Goal: Task Accomplishment & Management: Use online tool/utility

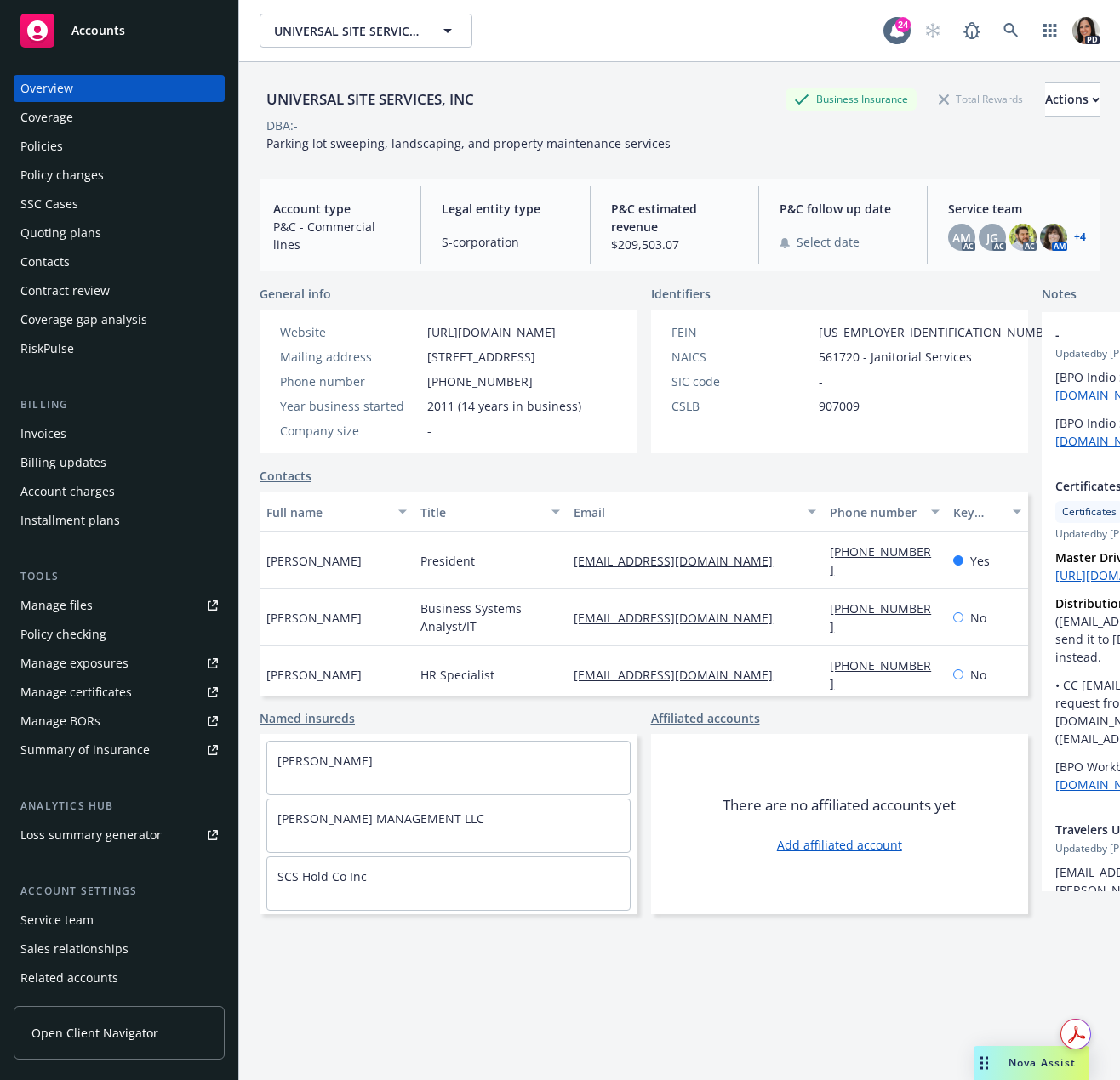
drag, startPoint x: 112, startPoint y: 31, endPoint x: 173, endPoint y: 29, distance: 61.0
click at [112, 31] on span "Accounts" at bounding box center [98, 30] width 54 height 13
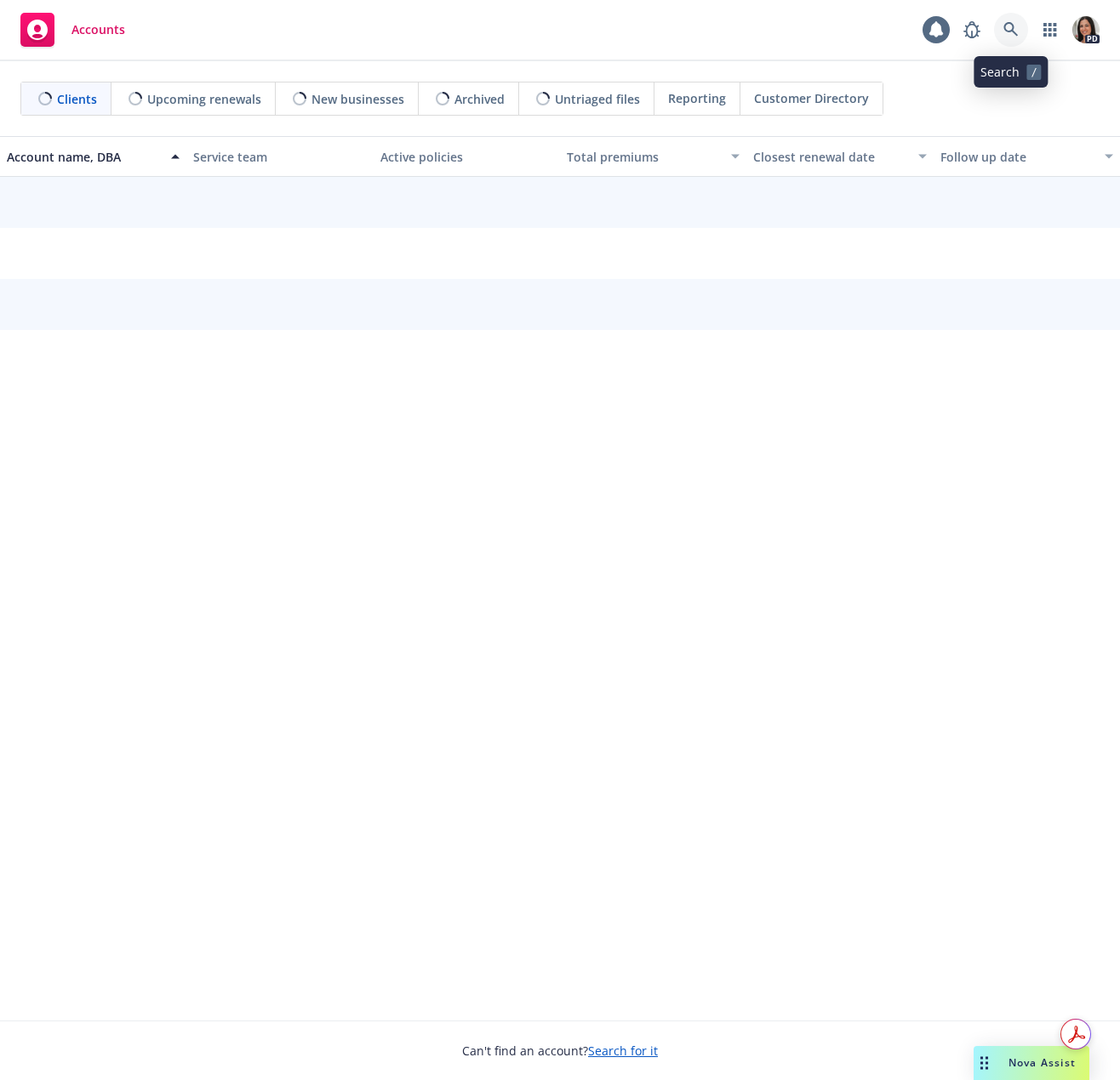
click at [1001, 30] on link at bounding box center [1010, 30] width 34 height 34
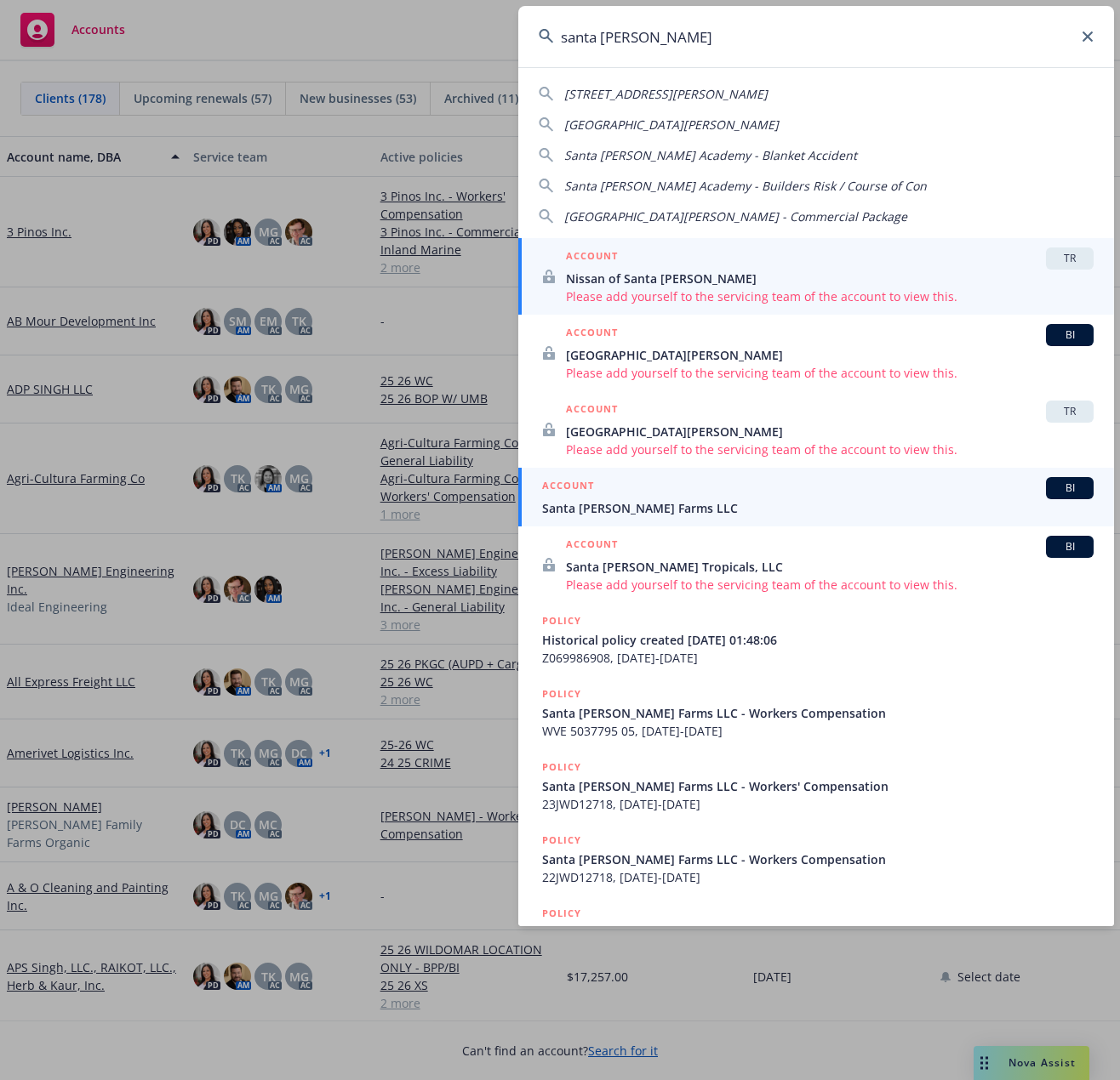
type input "santa [PERSON_NAME]"
click at [668, 493] on div "ACCOUNT BI" at bounding box center [817, 488] width 551 height 22
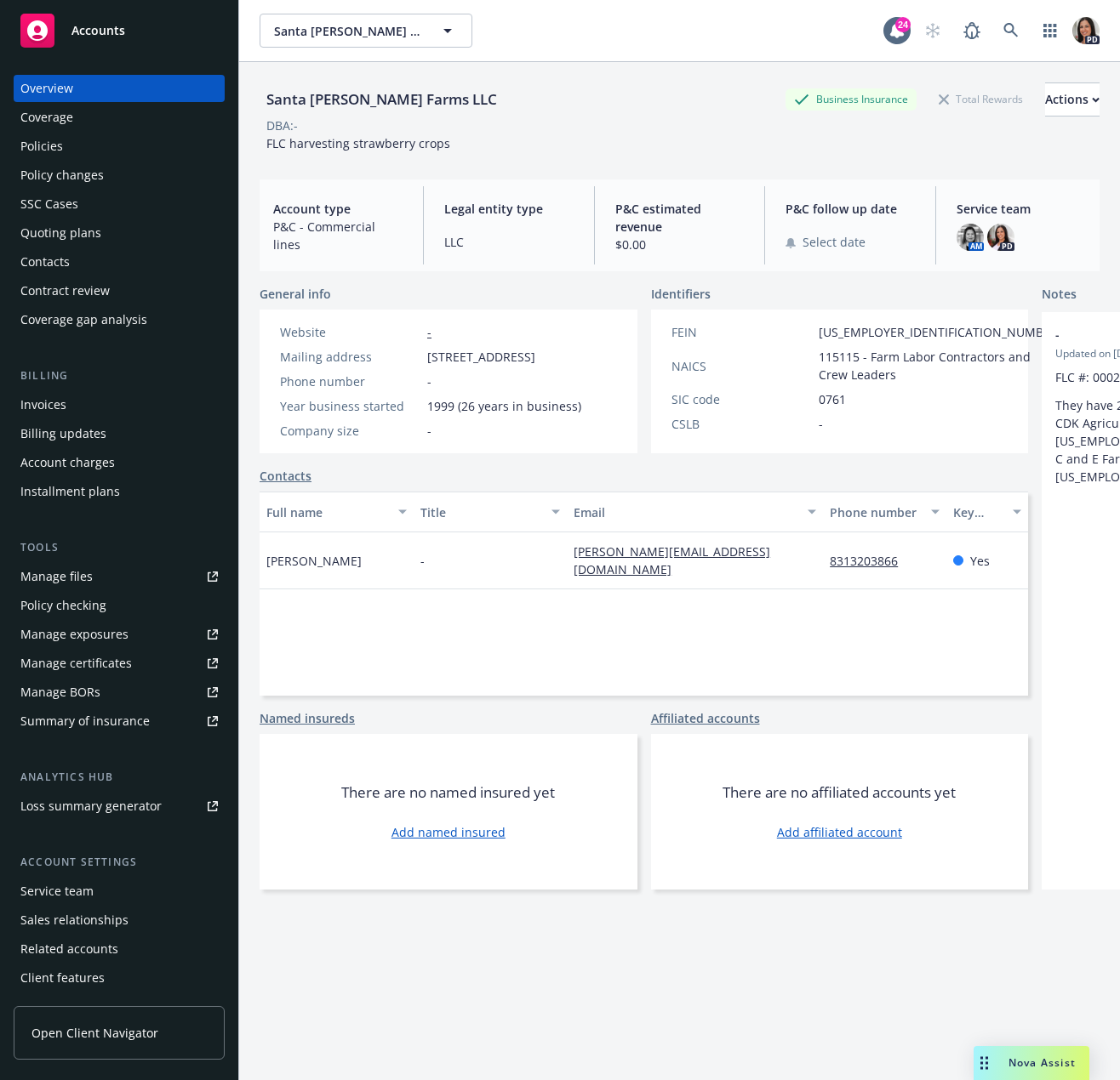
click at [1007, 1068] on div "Nova Assist" at bounding box center [1042, 1062] width 95 height 14
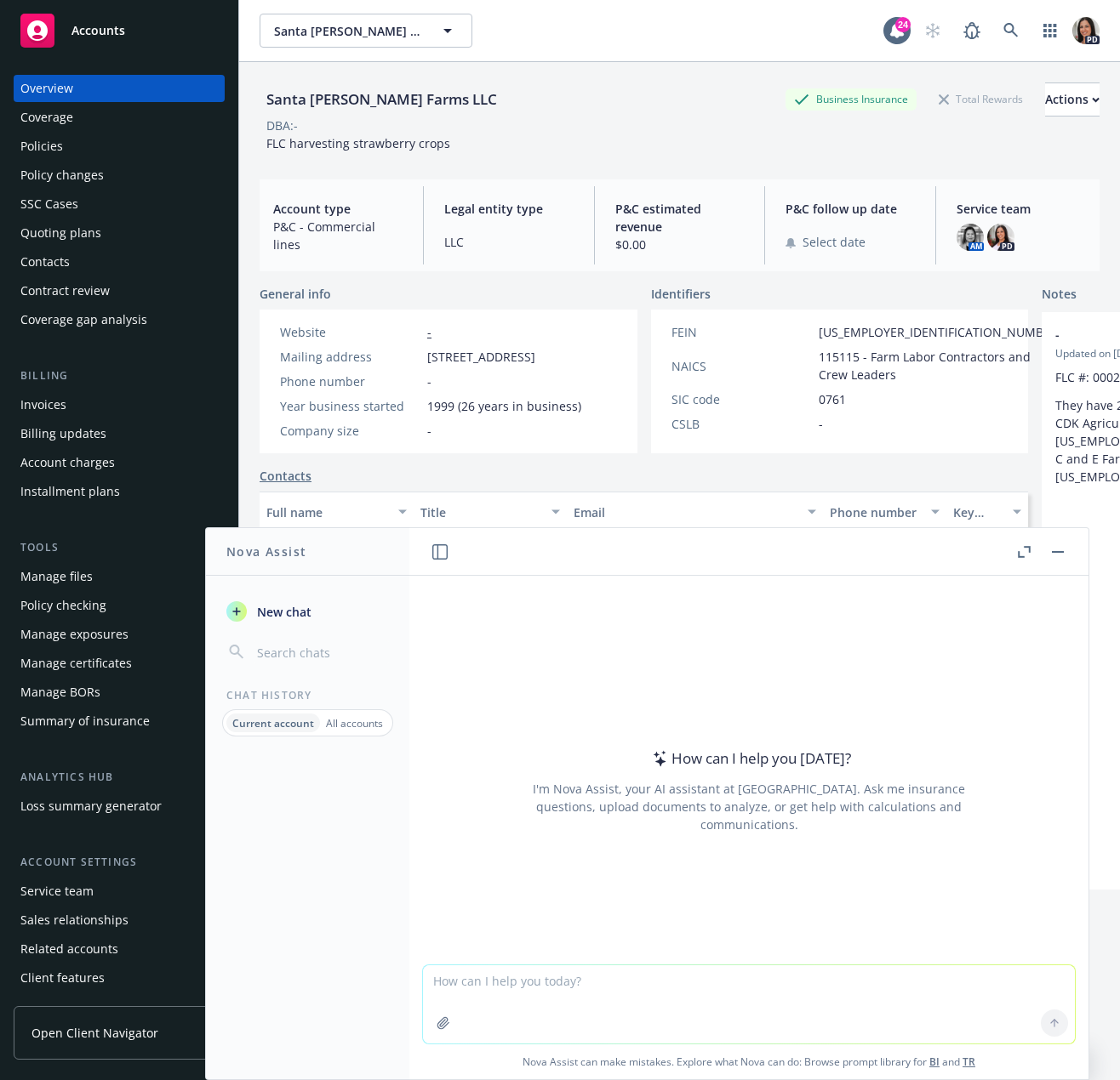
click at [1, 737] on div "Overview Coverage Policies Policy changes SSC Cases Quoting plans Contacts Cont…" at bounding box center [119, 568] width 238 height 1026
click at [658, 41] on div "Santa [PERSON_NAME] Farms LLC [GEOGRAPHIC_DATA][PERSON_NAME] Farms LLC" at bounding box center [572, 30] width 624 height 34
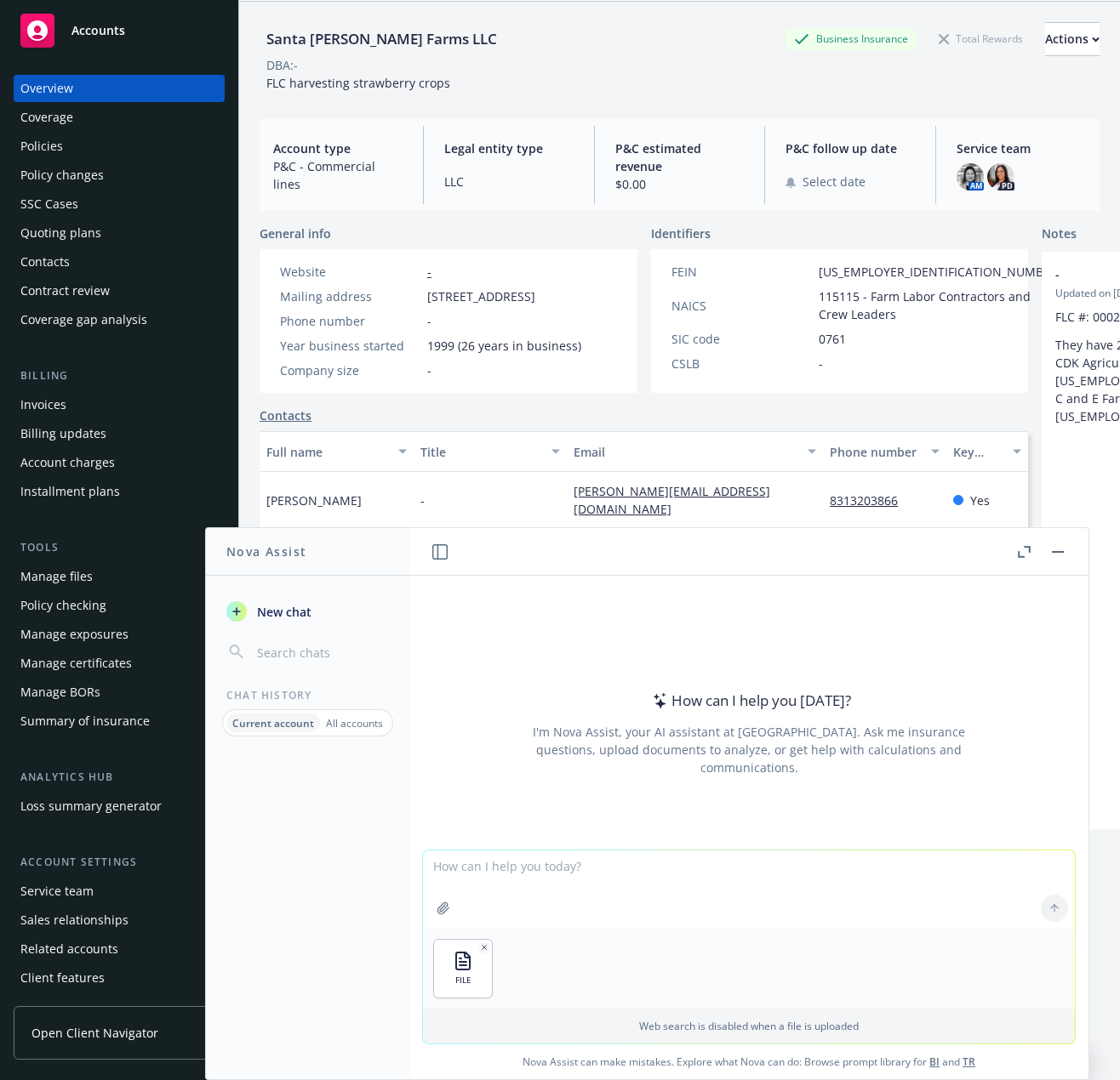
scroll to position [62, 0]
click at [559, 873] on textarea at bounding box center [749, 889] width 652 height 78
click at [547, 833] on div "How can I help you [DATE]? I'm Nova Assist, your AI assistant at Newfront. Ask …" at bounding box center [749, 827] width 679 height 504
click at [427, 862] on textarea "take this analysis and make a presentation email to [PERSON_NAME] (decision mak…" at bounding box center [749, 888] width 652 height 80
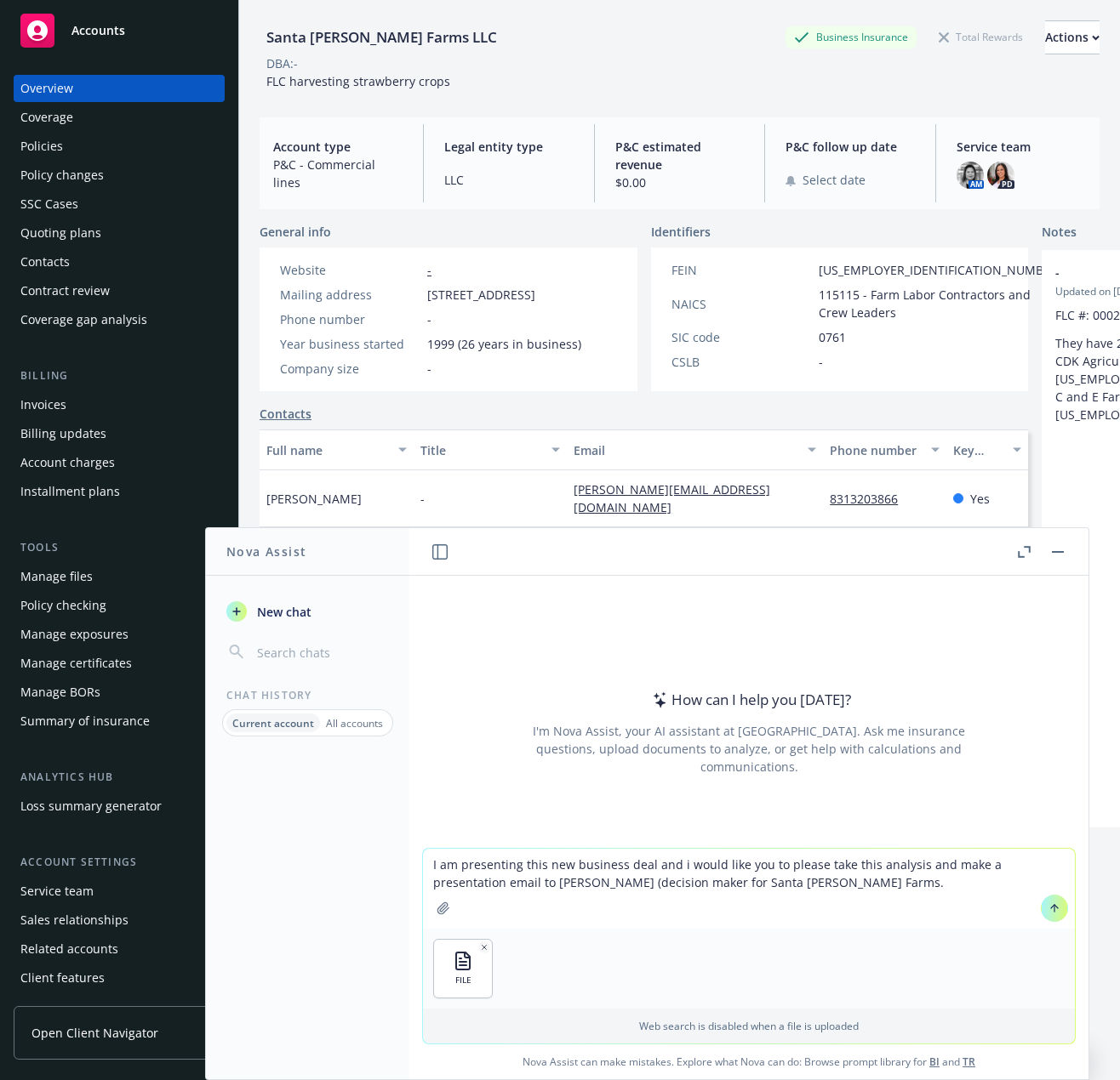
click at [748, 882] on textarea "I am presenting this new business deal and i would like you to please take this…" at bounding box center [749, 888] width 652 height 80
click at [790, 891] on textarea "I am presenting this new business deal and i would like you to please take this…" at bounding box center [749, 888] width 652 height 80
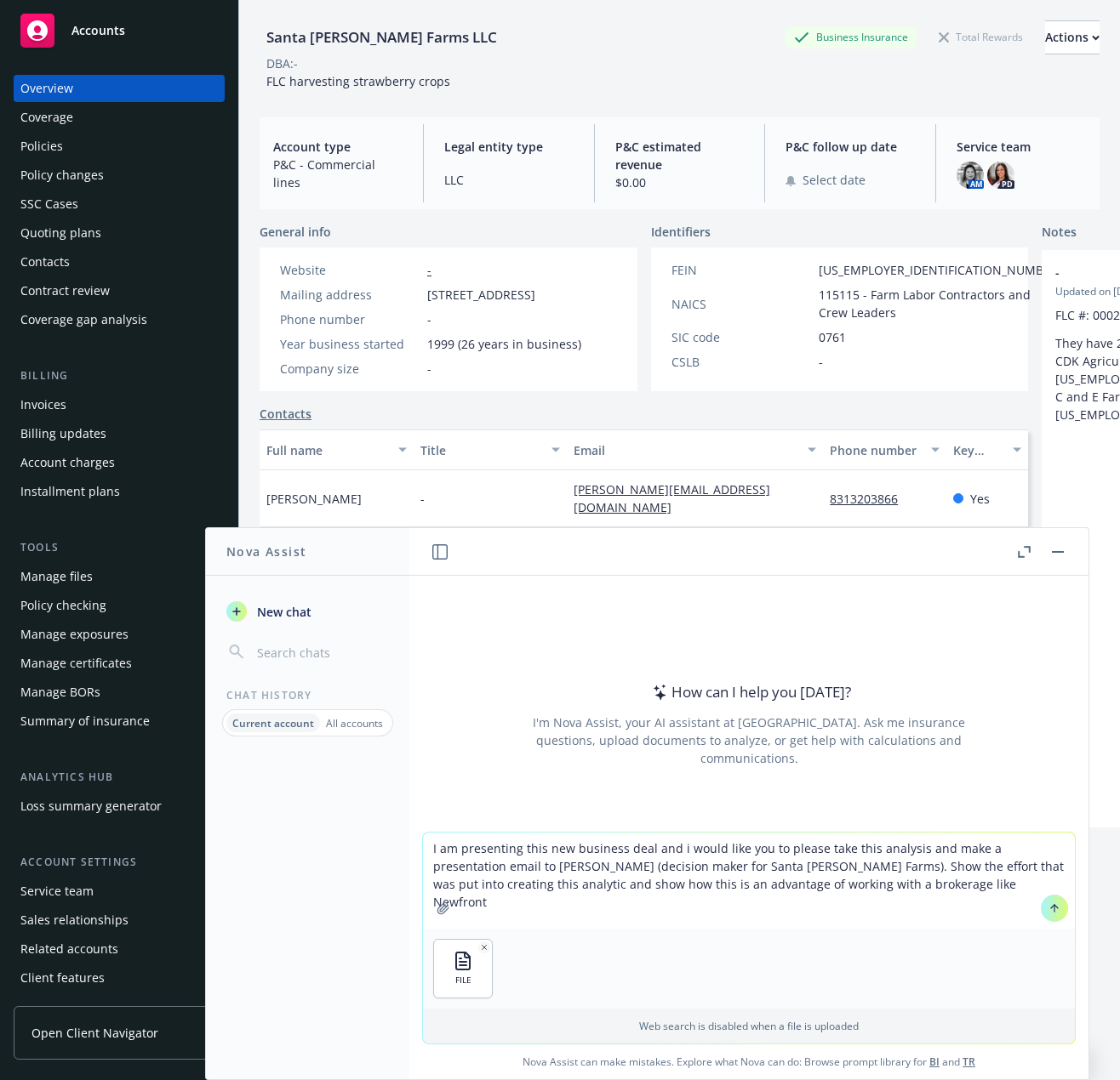
click at [769, 882] on textarea "I am presenting this new business deal and i would like you to please take this…" at bounding box center [749, 881] width 652 height 96
click at [979, 873] on textarea "I am presenting this new business deal and i would like you to please take this…" at bounding box center [749, 881] width 652 height 96
click at [987, 880] on textarea "I am presenting this new business deal and i would like you to please take this…" at bounding box center [749, 881] width 652 height 96
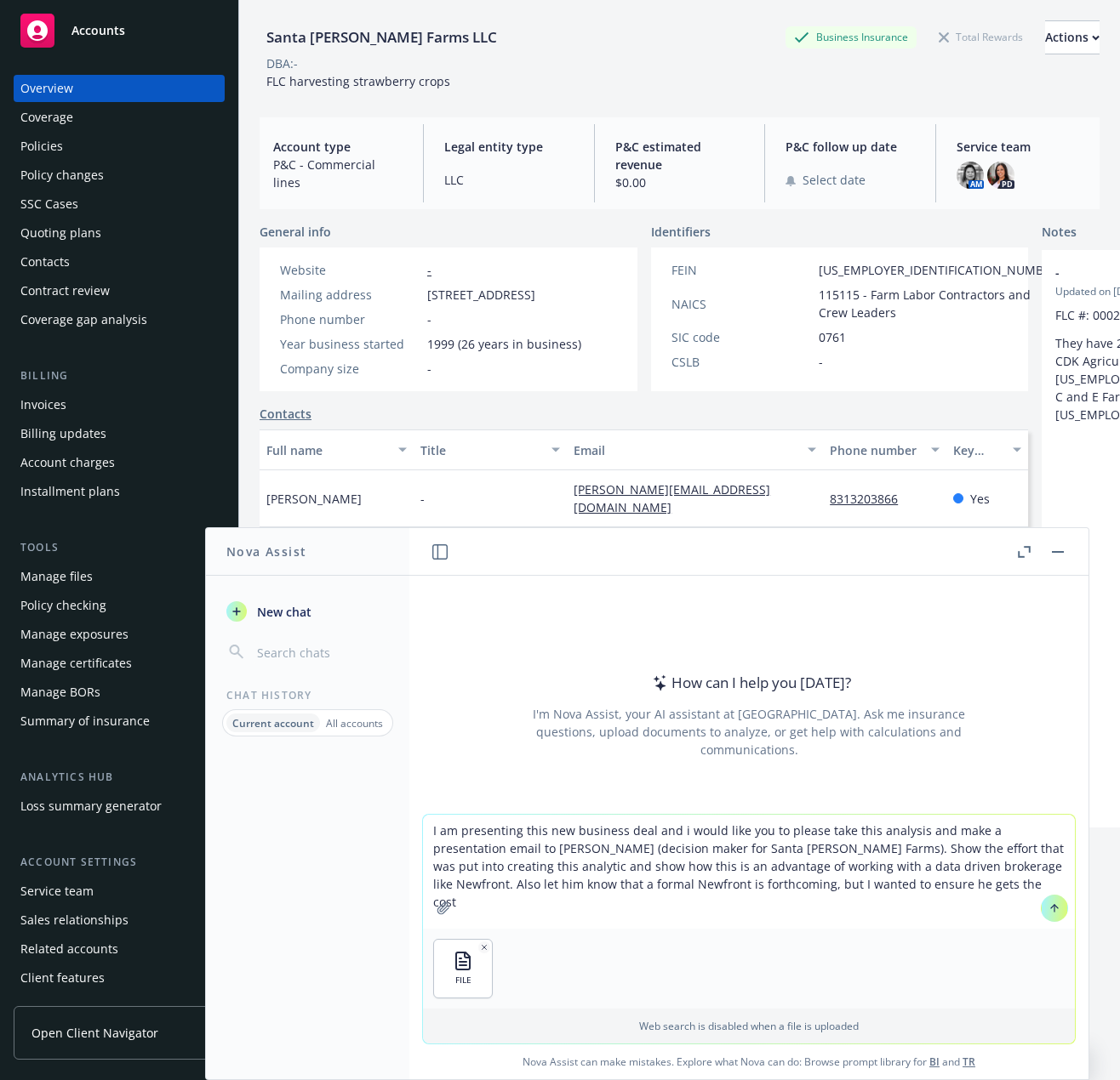
drag, startPoint x: 669, startPoint y: 883, endPoint x: 641, endPoint y: 883, distance: 28.0
click at [641, 883] on textarea "I am presenting this new business deal and i would like you to please take this…" at bounding box center [749, 871] width 652 height 114
click at [676, 897] on textarea "I am presenting this new business deal and i would like you to please take this…" at bounding box center [749, 871] width 652 height 114
drag, startPoint x: 671, startPoint y: 885, endPoint x: 666, endPoint y: 934, distance: 49.3
click at [670, 886] on textarea "I am presenting this new business deal and i would like you to please take this…" at bounding box center [749, 871] width 652 height 114
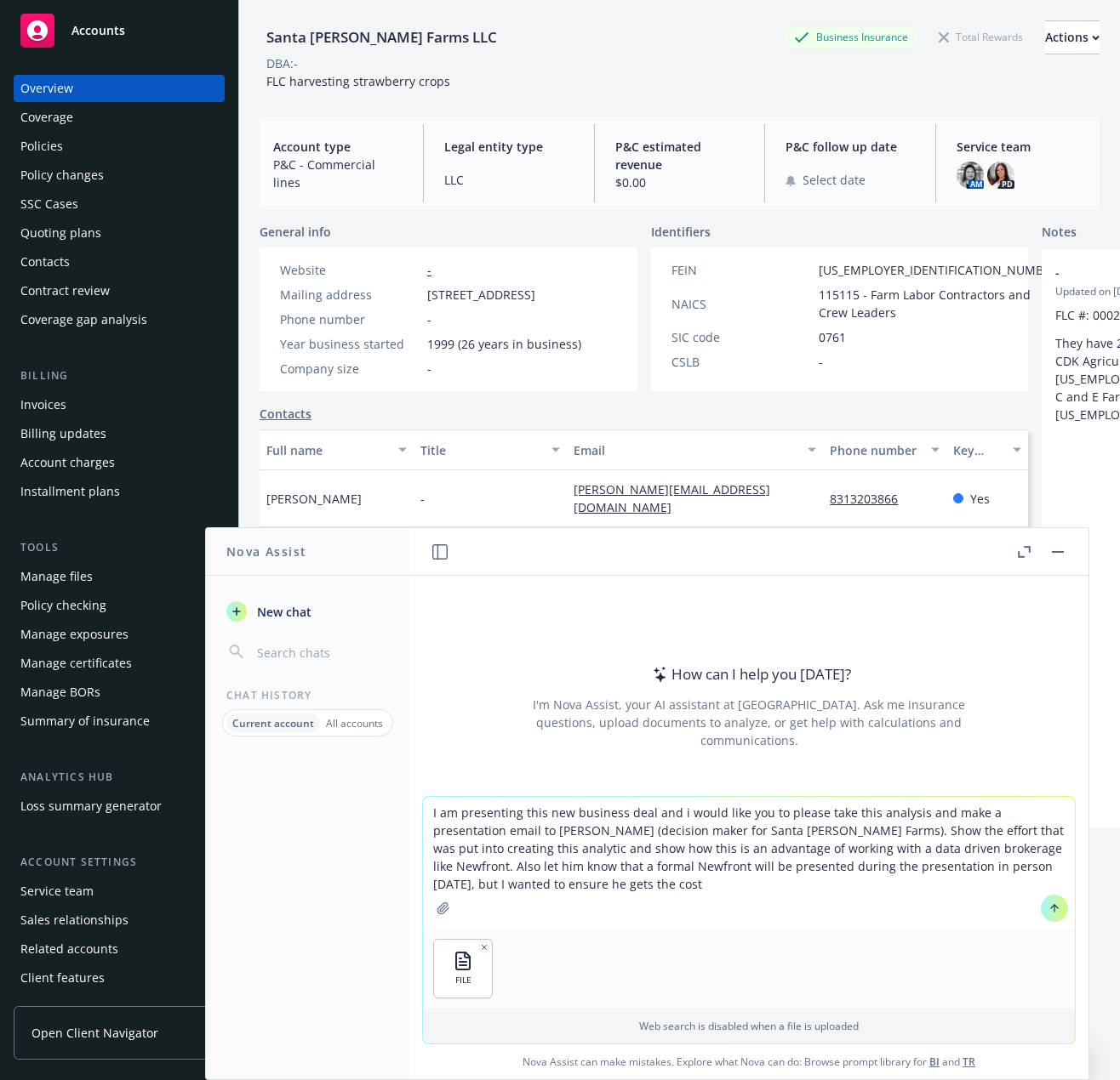
click at [638, 883] on textarea "I am presenting this new business deal and i would like you to please take this…" at bounding box center [749, 863] width 652 height 132
type textarea "I am presenting this new business deal and i would like you to please take this…"
click at [1055, 909] on button at bounding box center [1054, 908] width 27 height 27
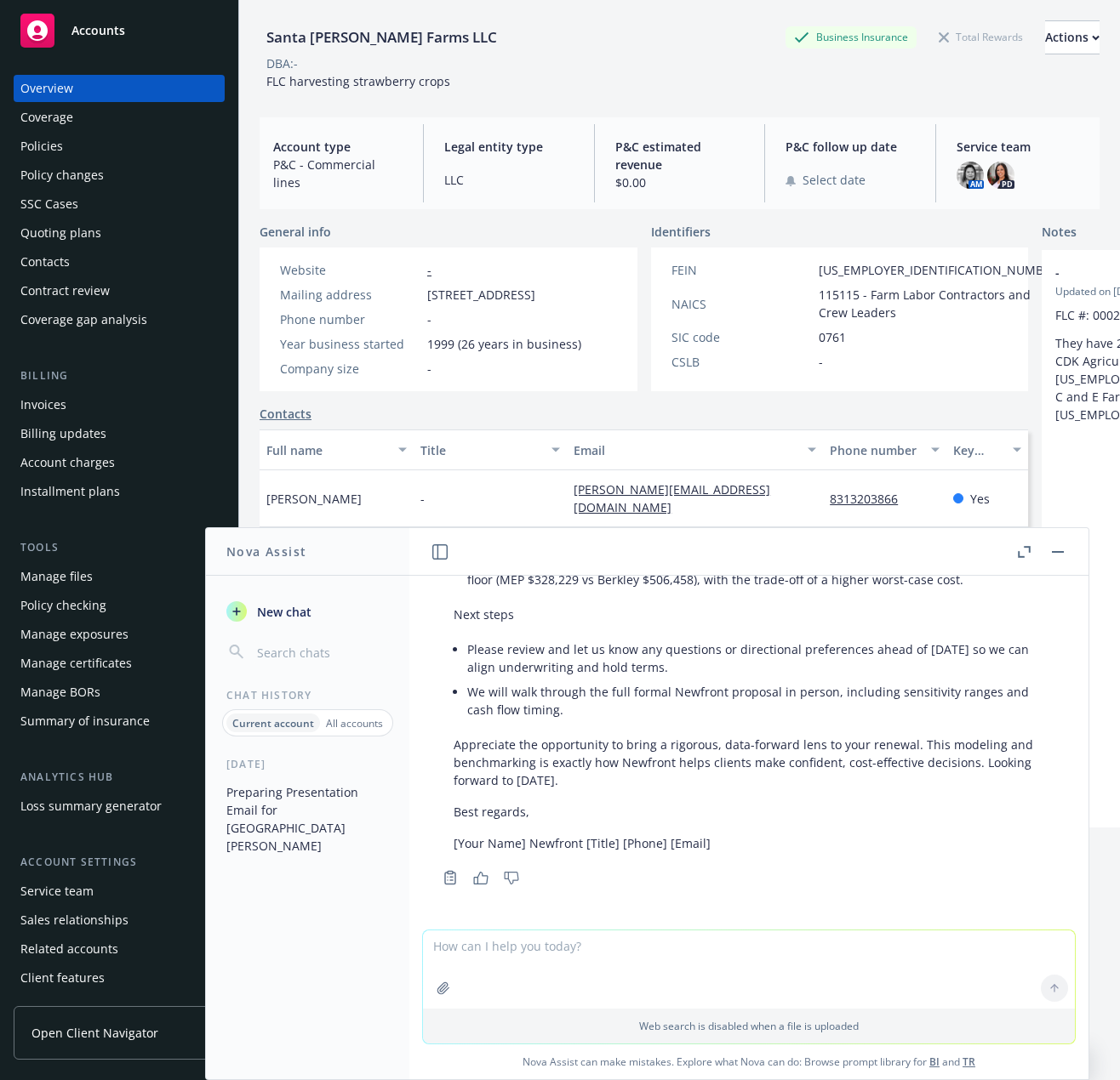
scroll to position [1671, 0]
click at [628, 770] on p "Appreciate the opportunity to bring a rigorous, data-forward lens to your renew…" at bounding box center [749, 762] width 591 height 54
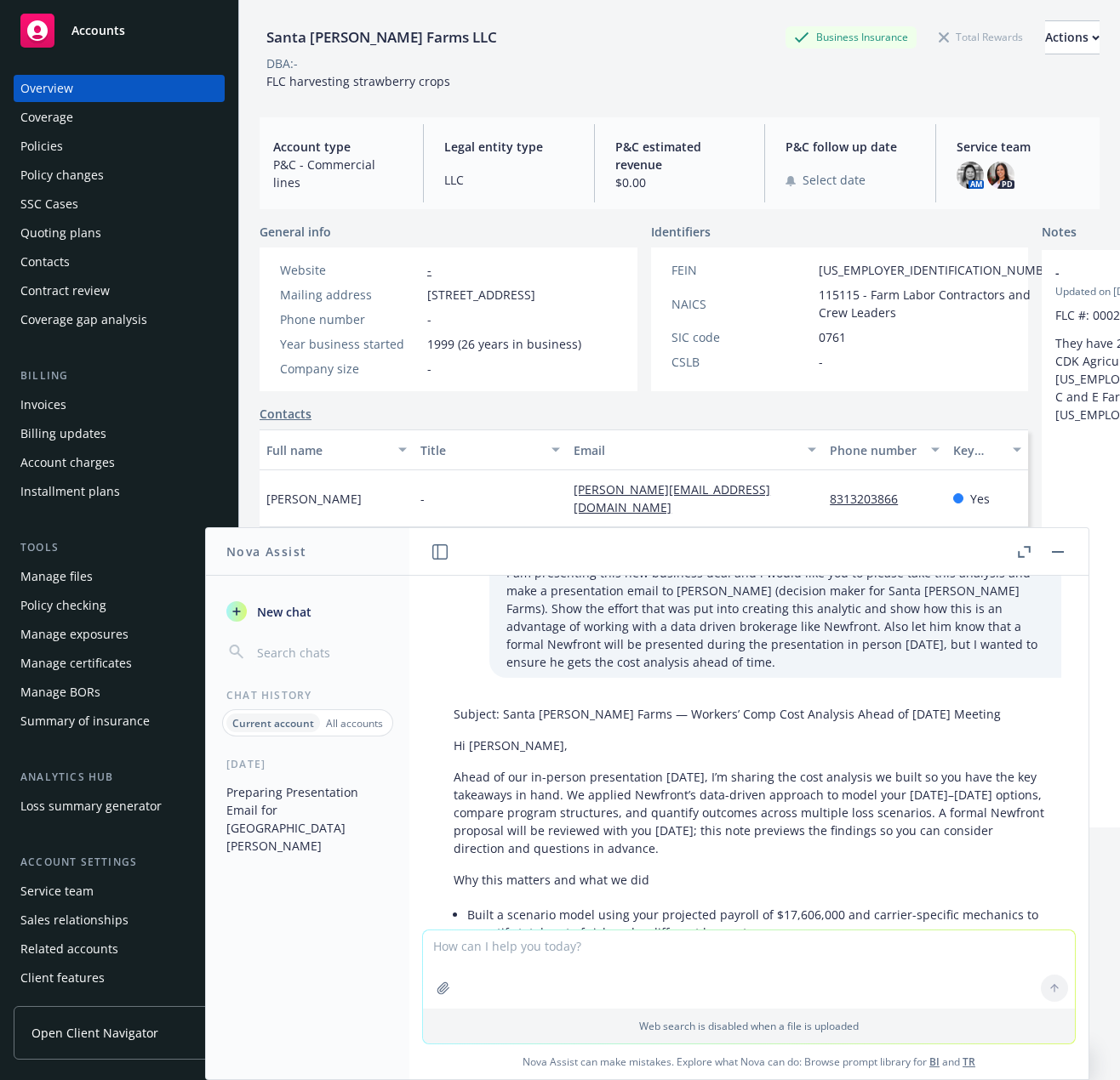
scroll to position [56, 0]
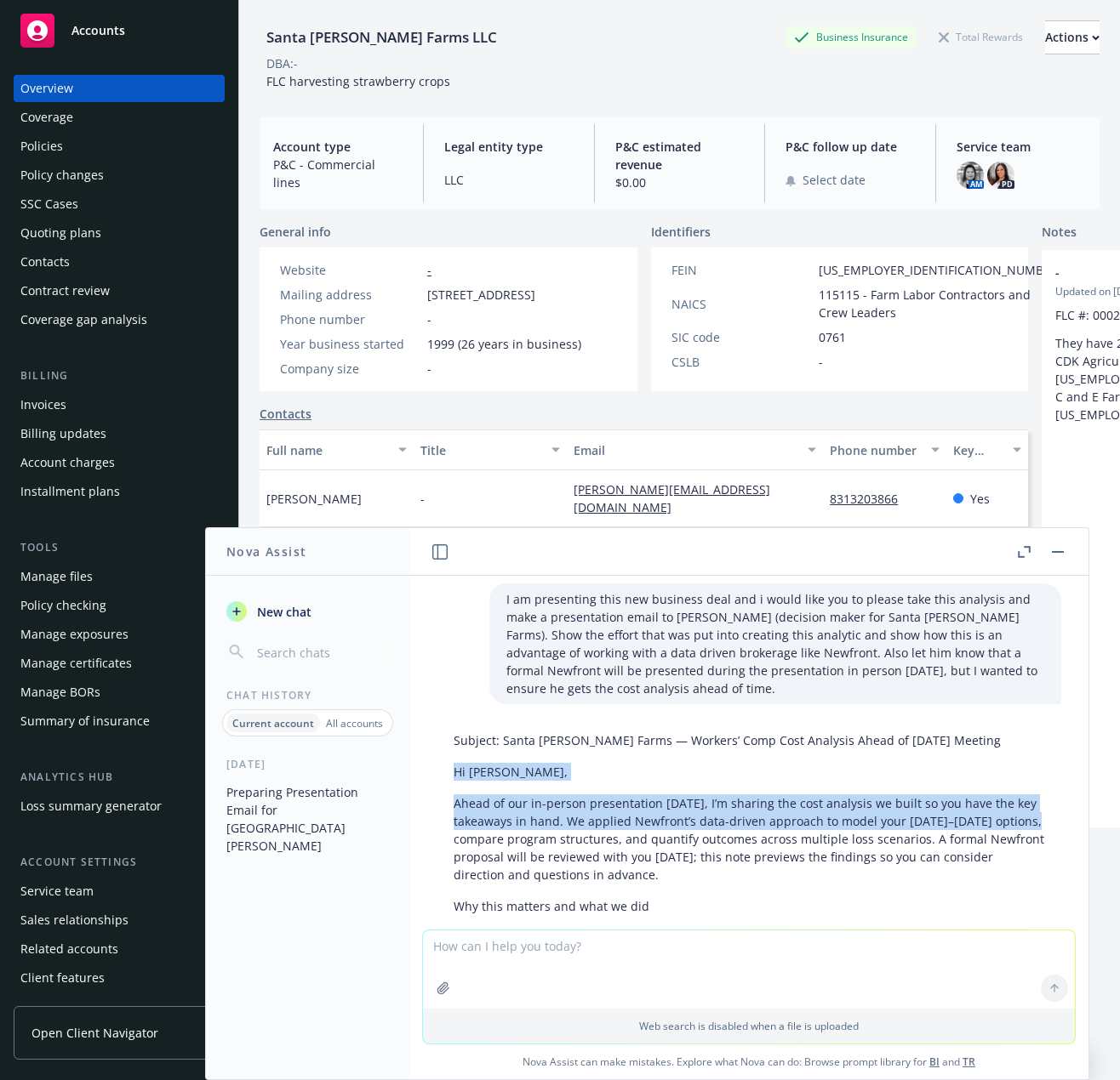
drag, startPoint x: 443, startPoint y: 781, endPoint x: 507, endPoint y: 843, distance: 89.1
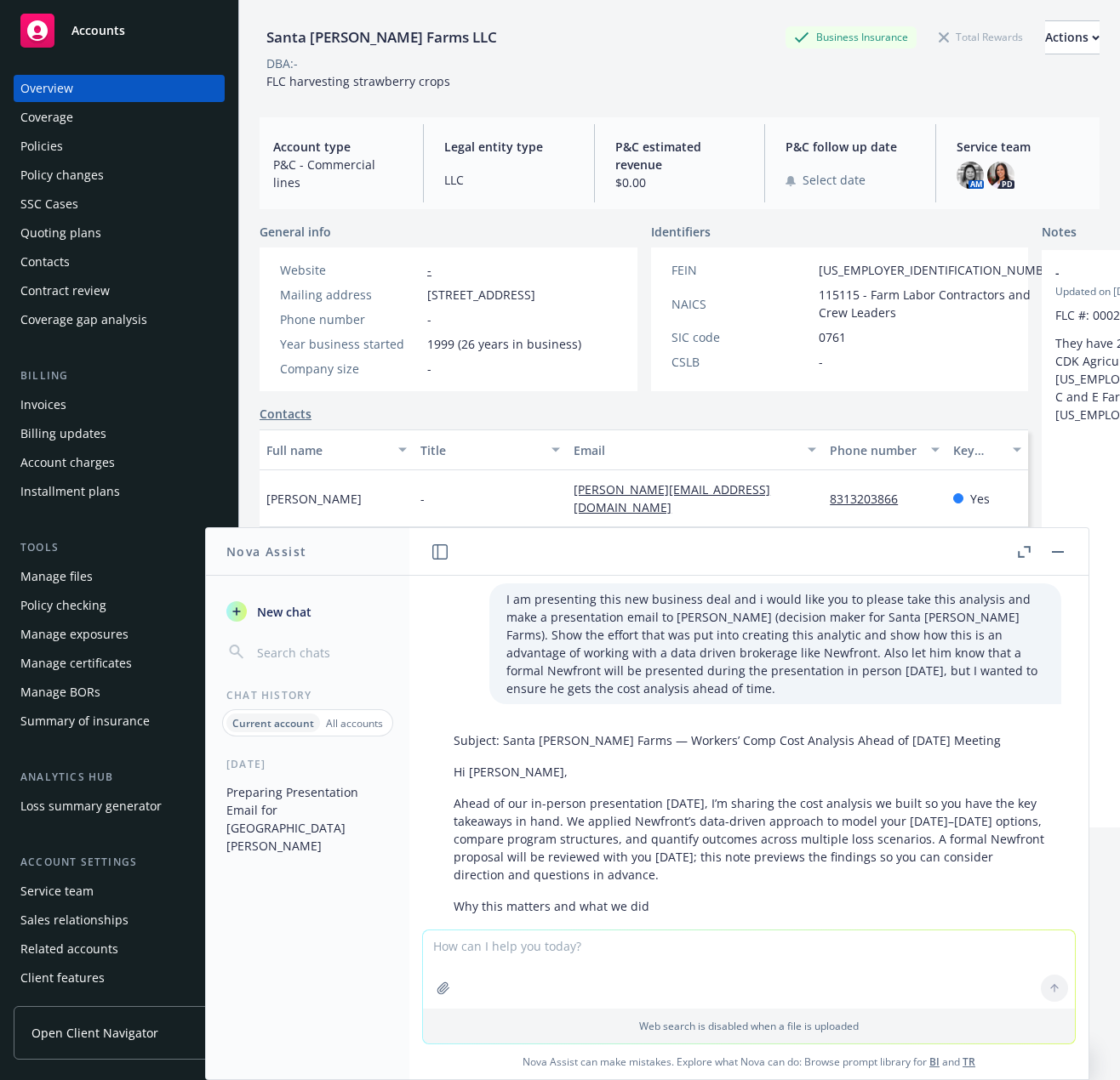
click at [544, 958] on textarea at bounding box center [749, 969] width 652 height 78
type textarea "make this more concise"
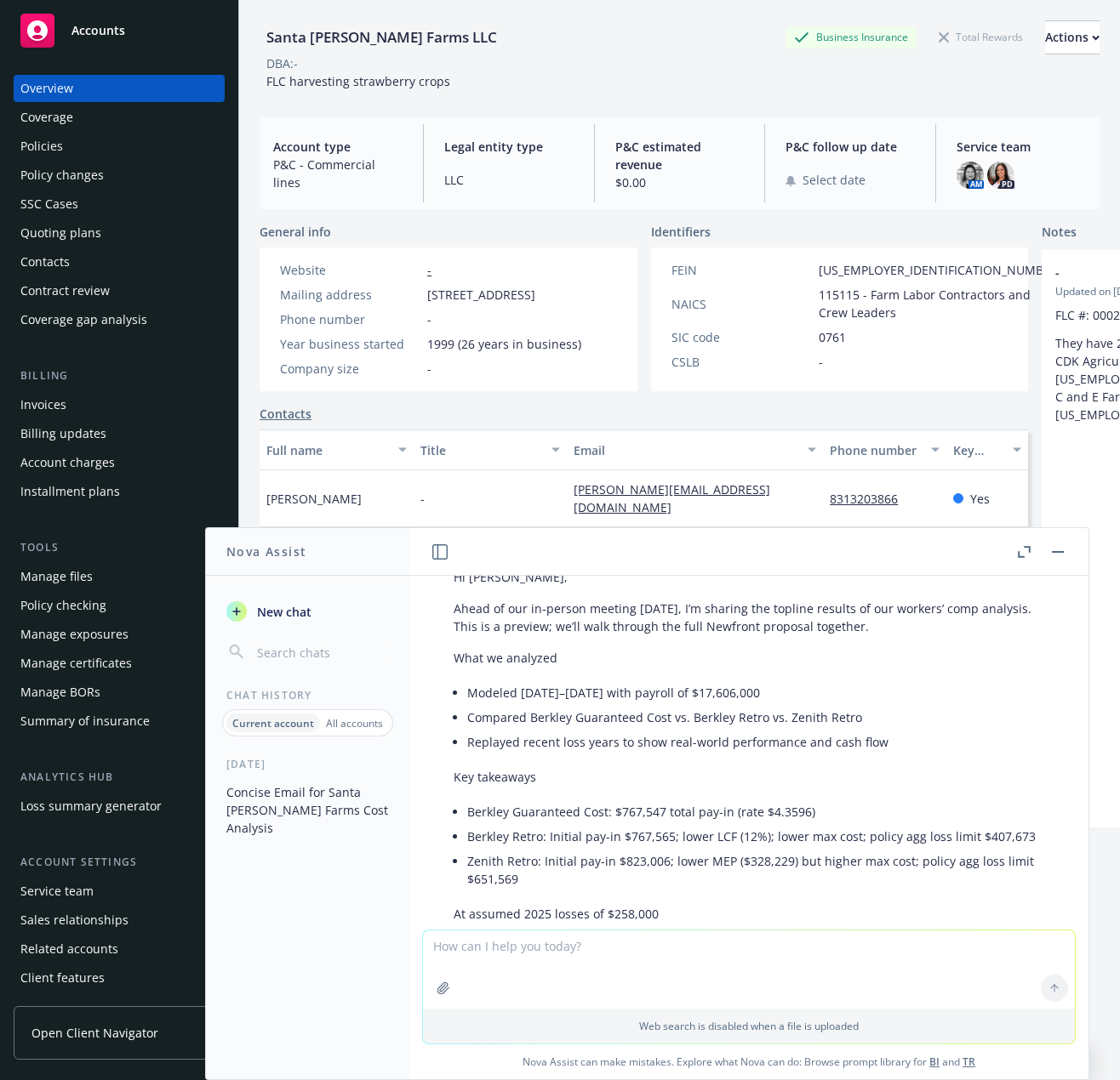
scroll to position [2070, 0]
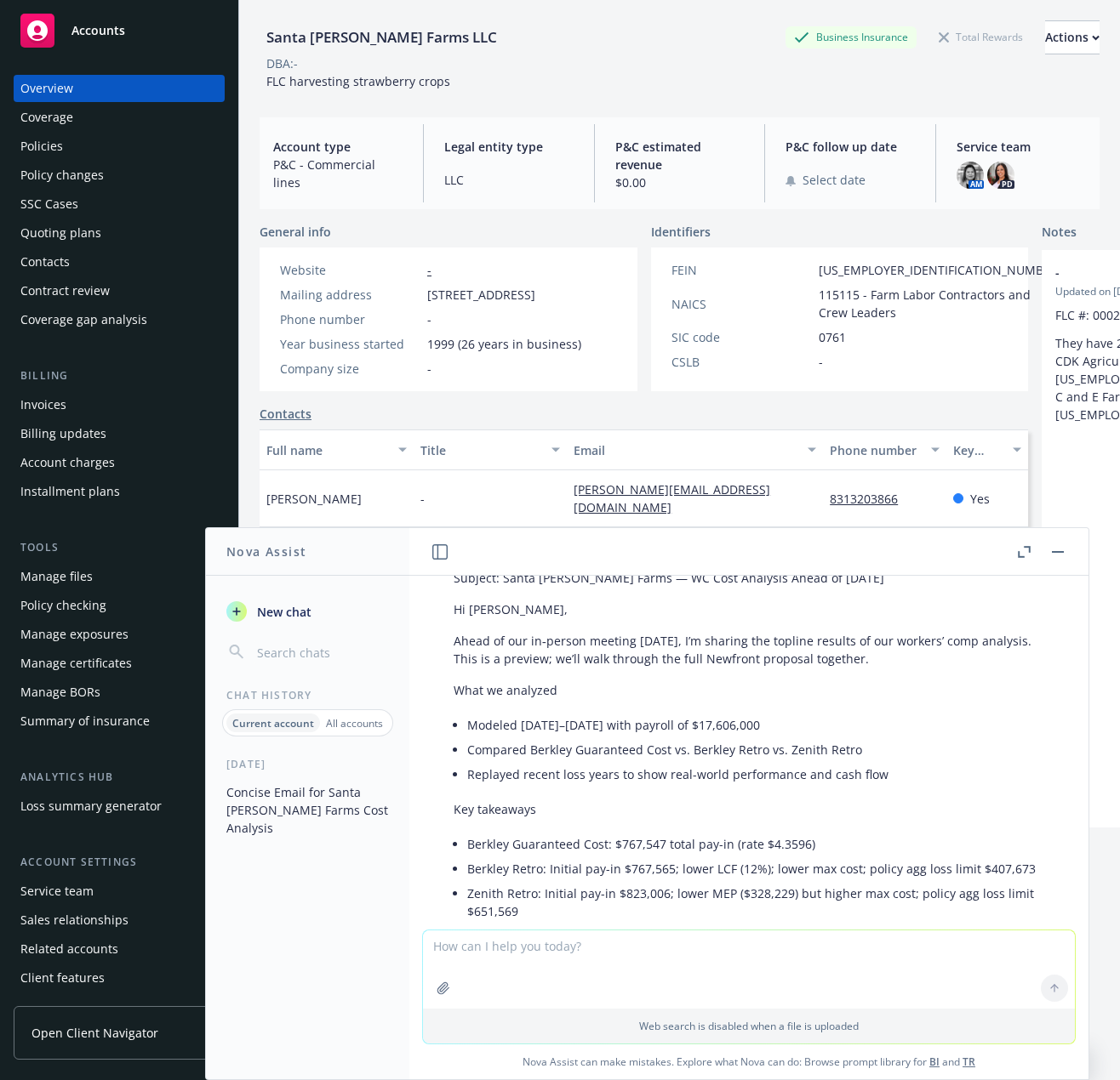
drag, startPoint x: 805, startPoint y: 812, endPoint x: 431, endPoint y: 622, distance: 419.5
click at [431, 622] on div "Subject: Santa [PERSON_NAME] Farms — WC Cost Analysis Ahead of [DATE] Hi [PERSO…" at bounding box center [749, 973] width 652 height 823
copy div "Lo Ipsu, Dolor si ame co‑adipis elitsed Doeius, T’i utlabor etd magnaal enimadm…"
click at [579, 941] on textarea at bounding box center [749, 969] width 652 height 78
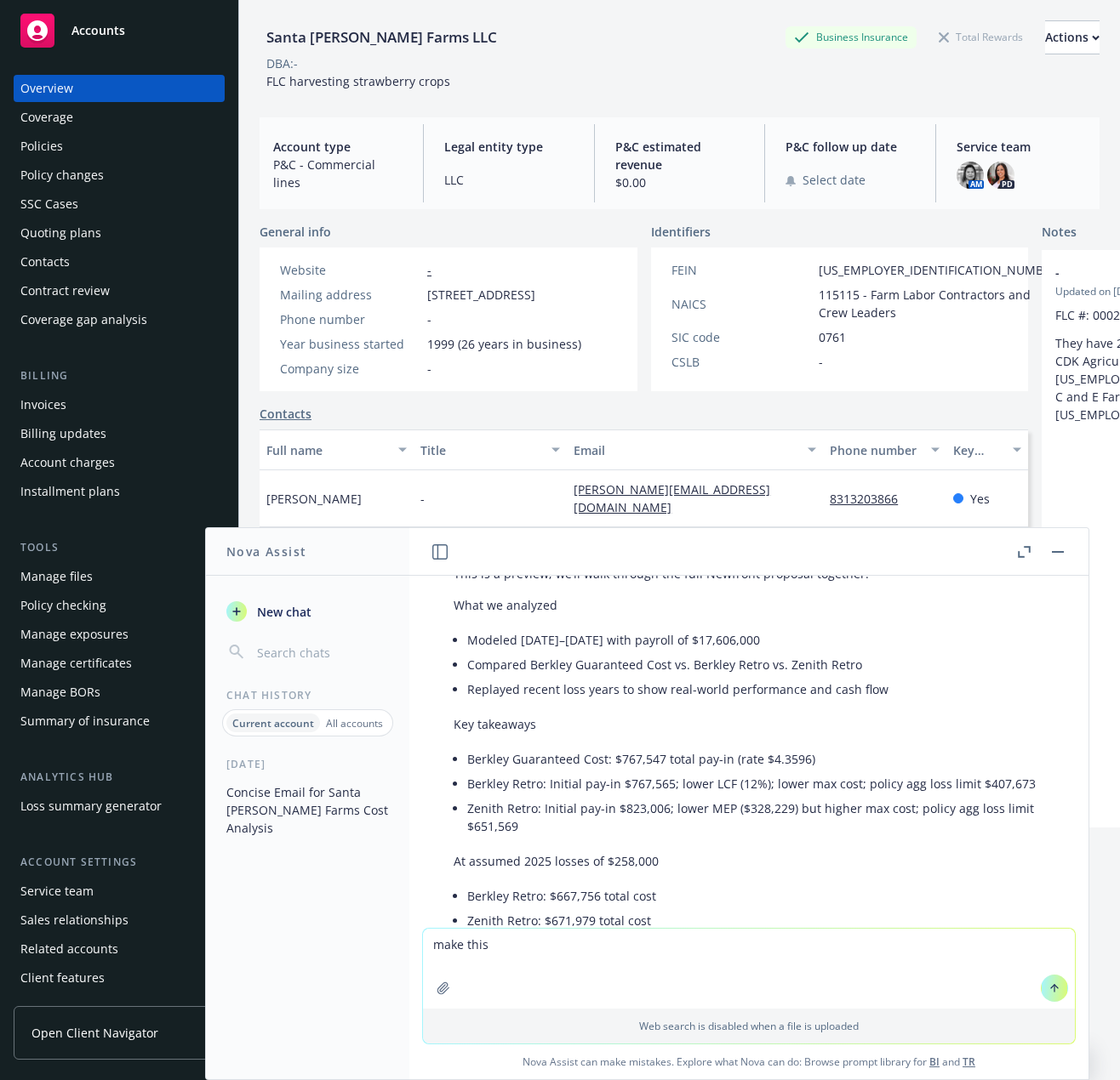
click at [781, 831] on li "Zenith Retro: Initial pay-in $823,006; lower MEP ($328,229) but higher max cost…" at bounding box center [755, 817] width 577 height 43
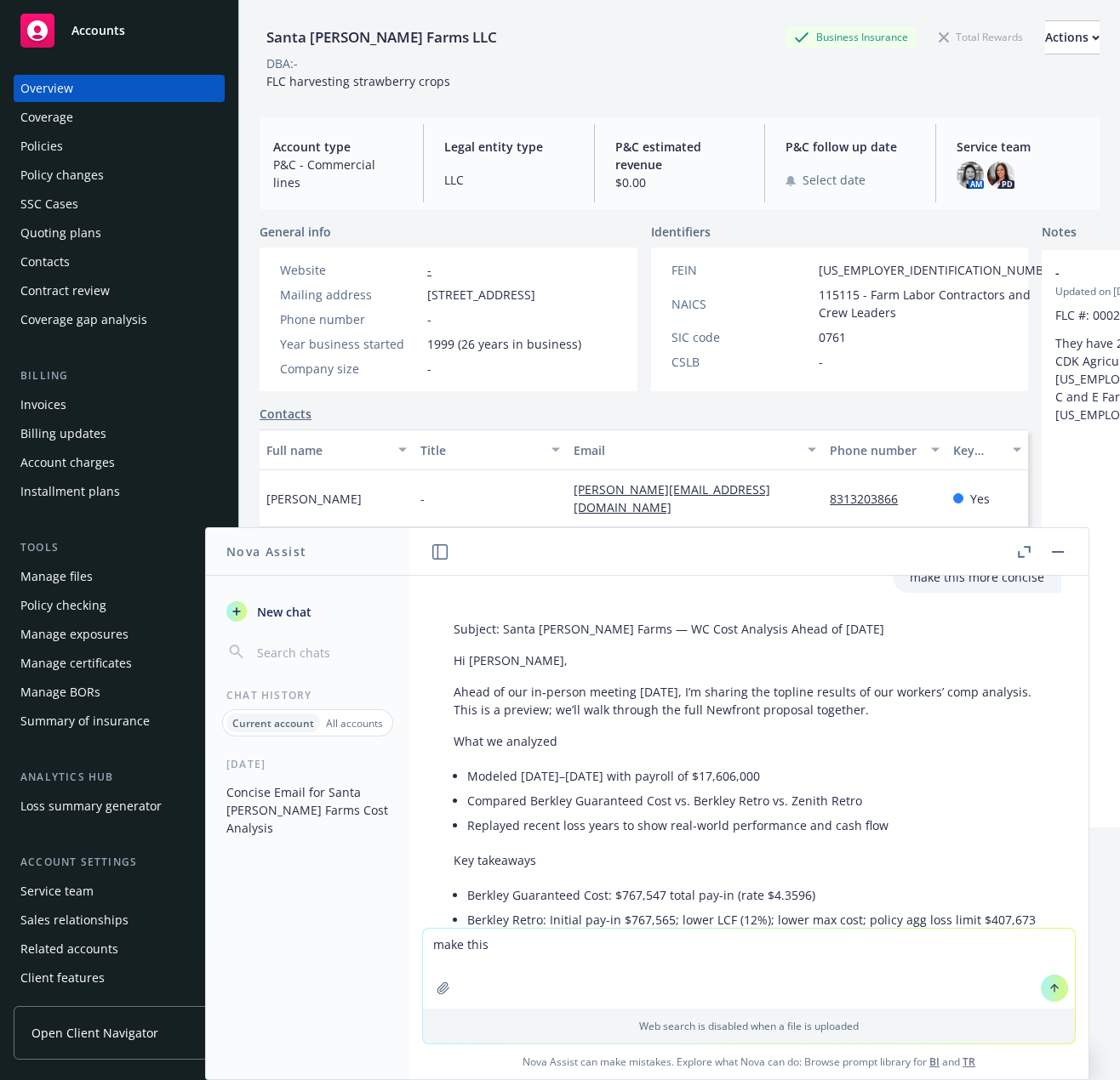
scroll to position [1989, 0]
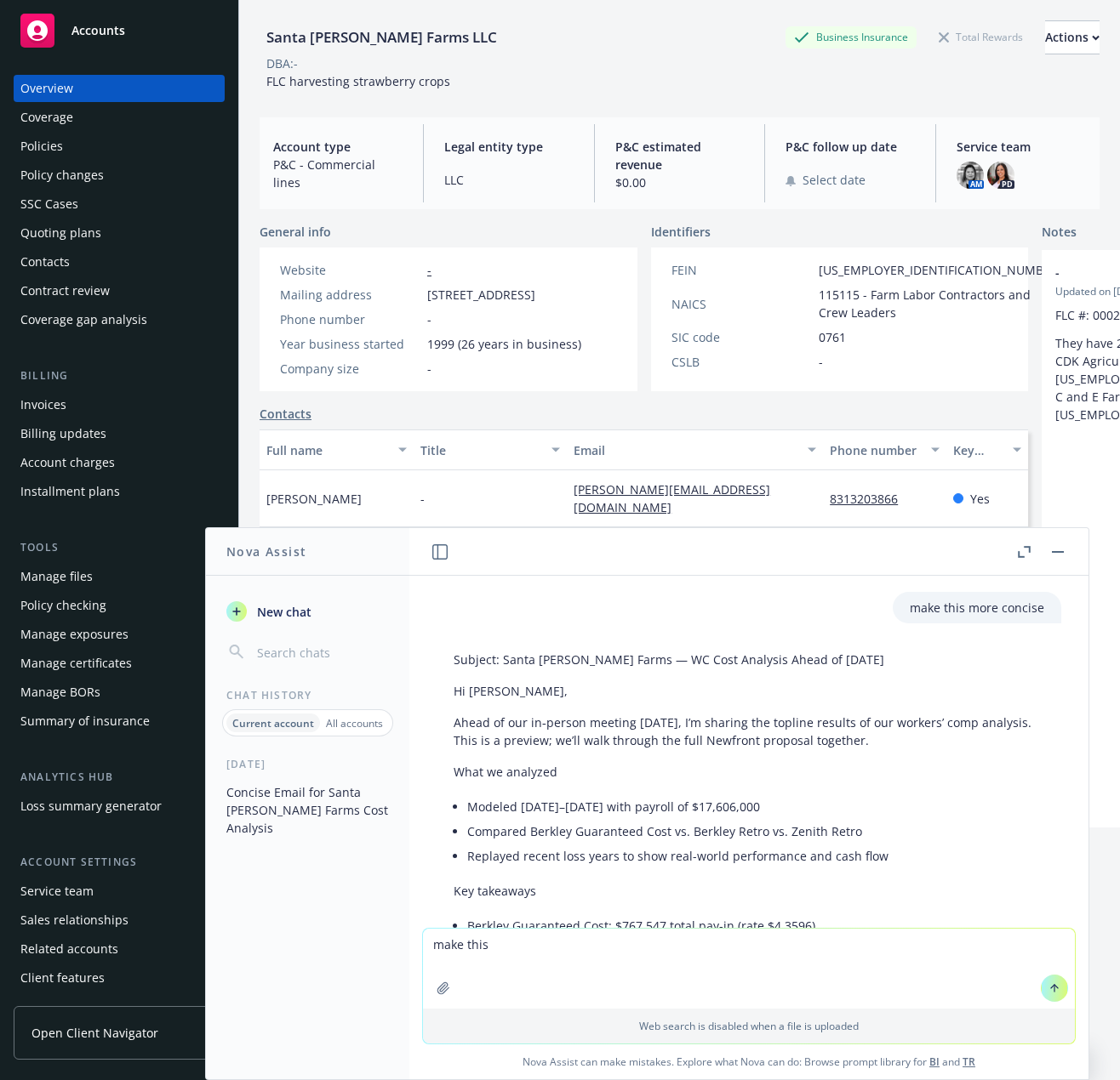
drag, startPoint x: 807, startPoint y: 813, endPoint x: 447, endPoint y: 677, distance: 384.8
click at [449, 677] on div "Subject: Santa [PERSON_NAME] Farms — WC Cost Analysis Ahead of [DATE] Hi [PERSO…" at bounding box center [749, 1039] width 625 height 793
copy div "Lo Ipsu, Dolor si ame co‑adipis elitsed Doeius, T’i utlabor etd magnaal enimadm…"
click at [694, 767] on p "What we analyzed" at bounding box center [749, 771] width 591 height 18
click at [739, 658] on p "Subject: Santa [PERSON_NAME] Farms — WC Cost Analysis Ahead of [DATE]" at bounding box center [749, 660] width 591 height 18
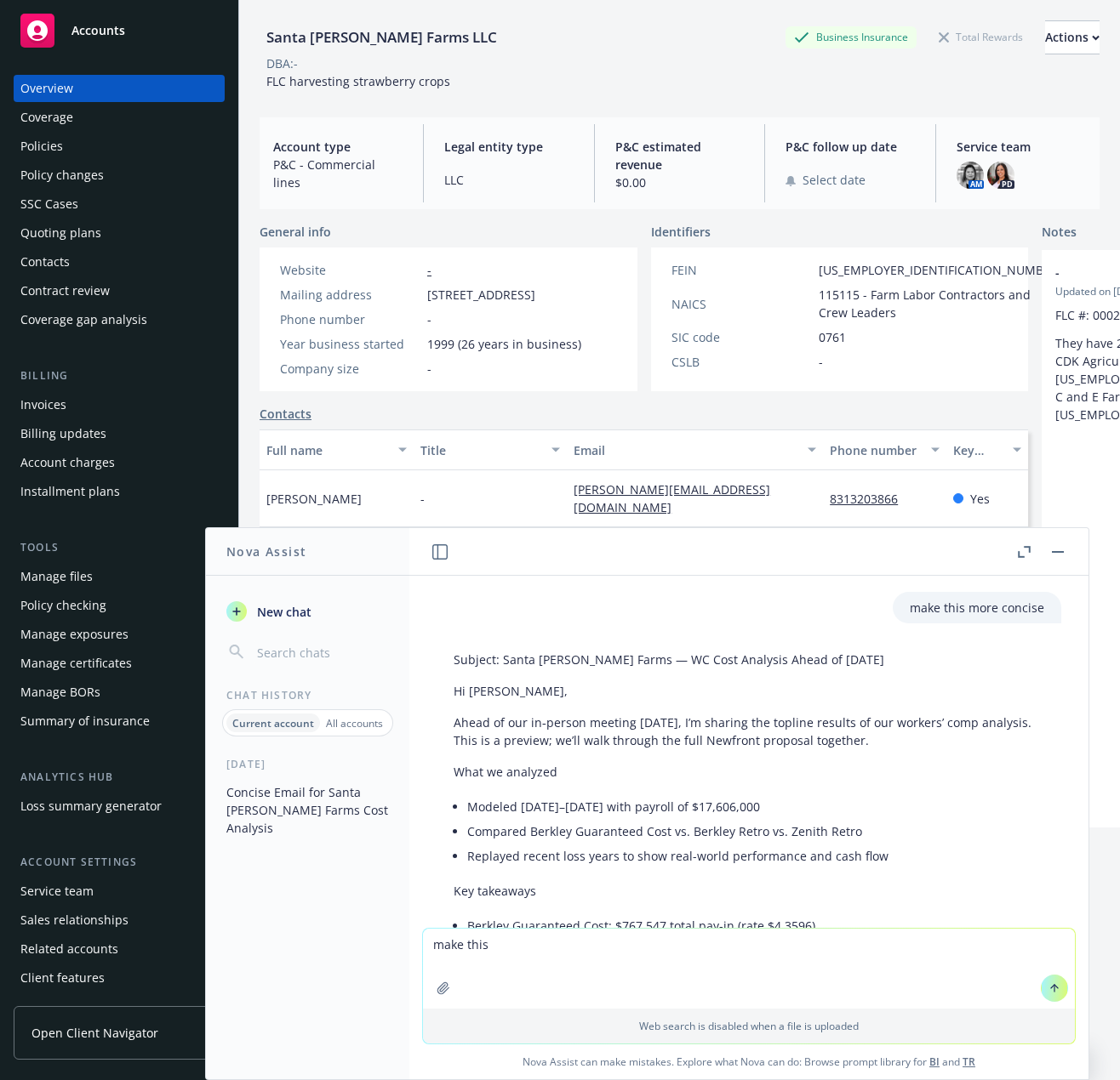
drag, startPoint x: 727, startPoint y: 676, endPoint x: 624, endPoint y: 670, distance: 103.2
click at [726, 676] on div "Subject: Santa [PERSON_NAME] Farms — WC Cost Analysis Ahead of [DATE] Hi [PERSO…" at bounding box center [749, 1039] width 625 height 793
drag, startPoint x: 514, startPoint y: 660, endPoint x: 747, endPoint y: 661, distance: 233.0
click at [747, 661] on p "Subject: Santa [PERSON_NAME] Farms — WC Cost Analysis Ahead of [DATE]" at bounding box center [749, 660] width 591 height 18
copy p "Santa [PERSON_NAME] Farms — WC Cost Analysis"
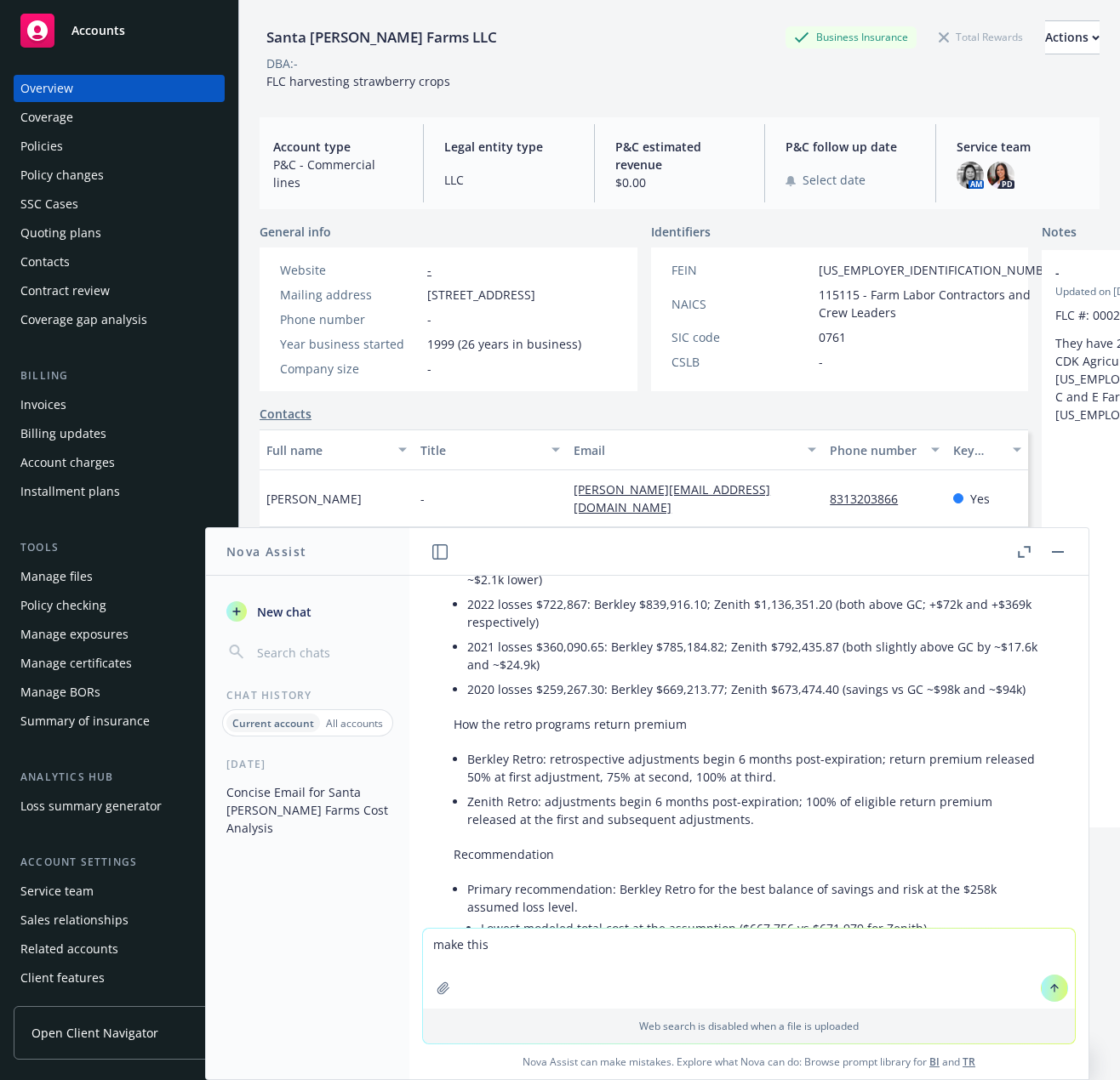
scroll to position [1223, 0]
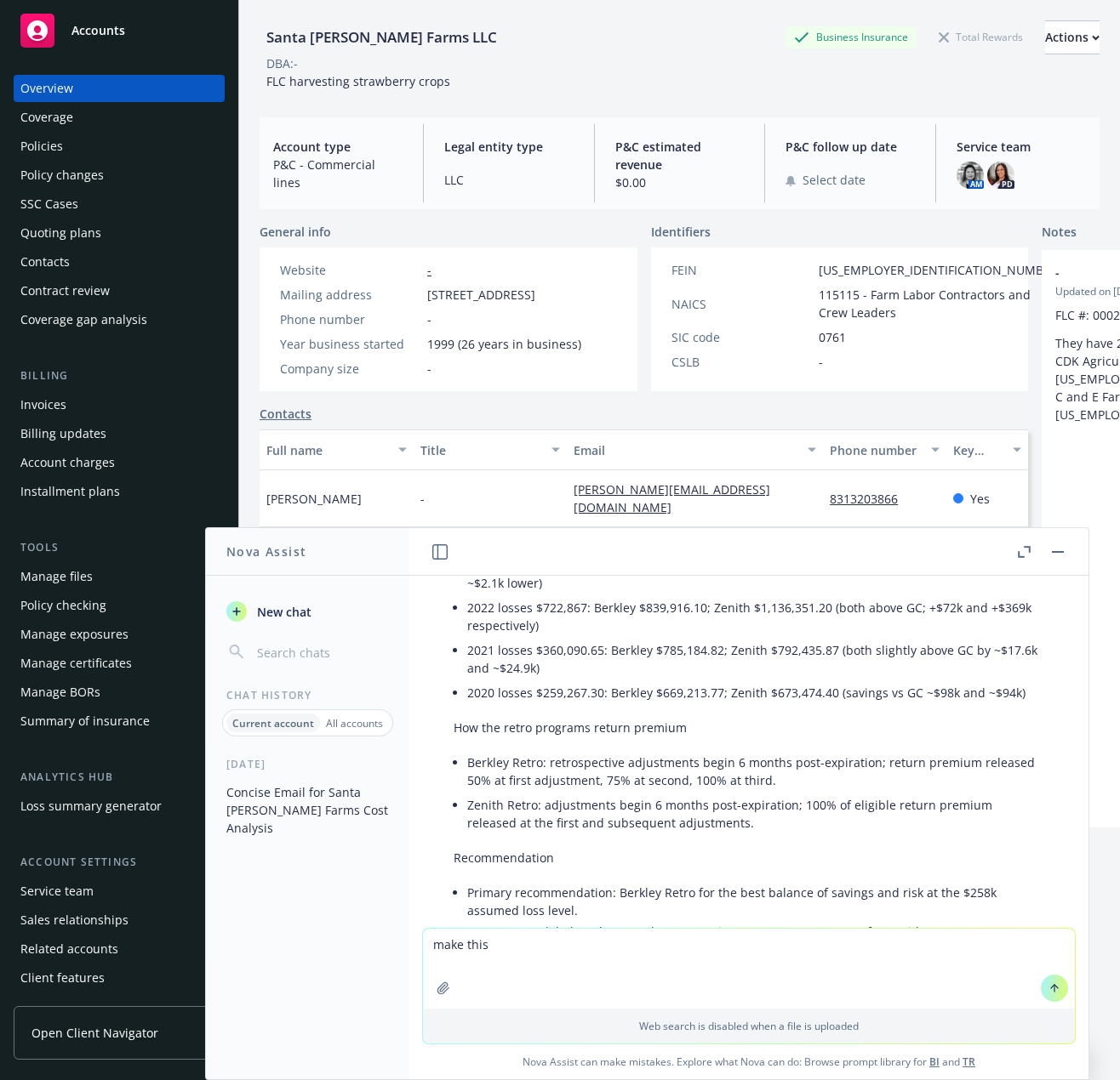
click at [741, 788] on li "Berkley Retro: retrospective adjustments begin 6 months post-expiration; return…" at bounding box center [755, 771] width 577 height 43
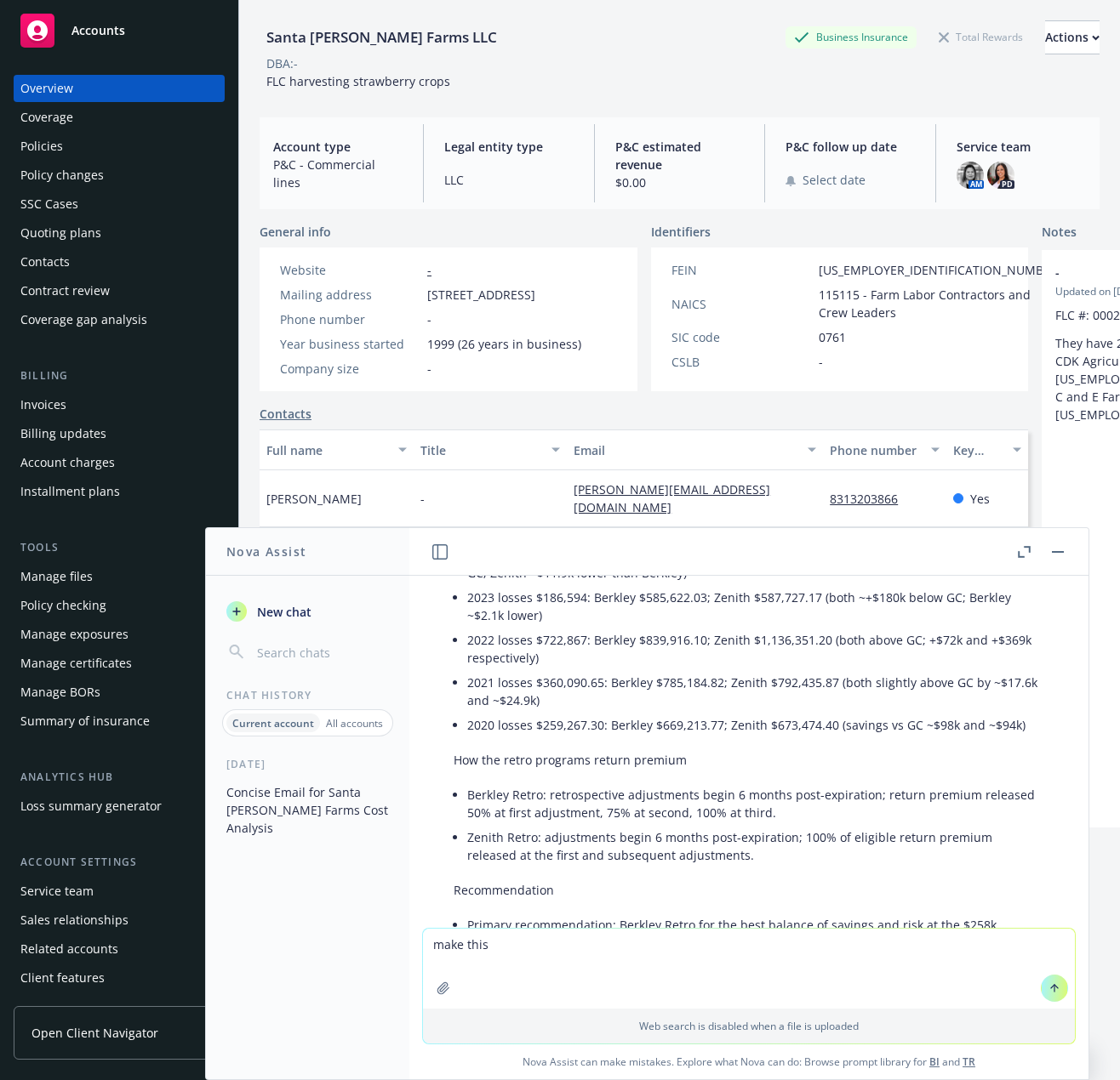
scroll to position [1276, 0]
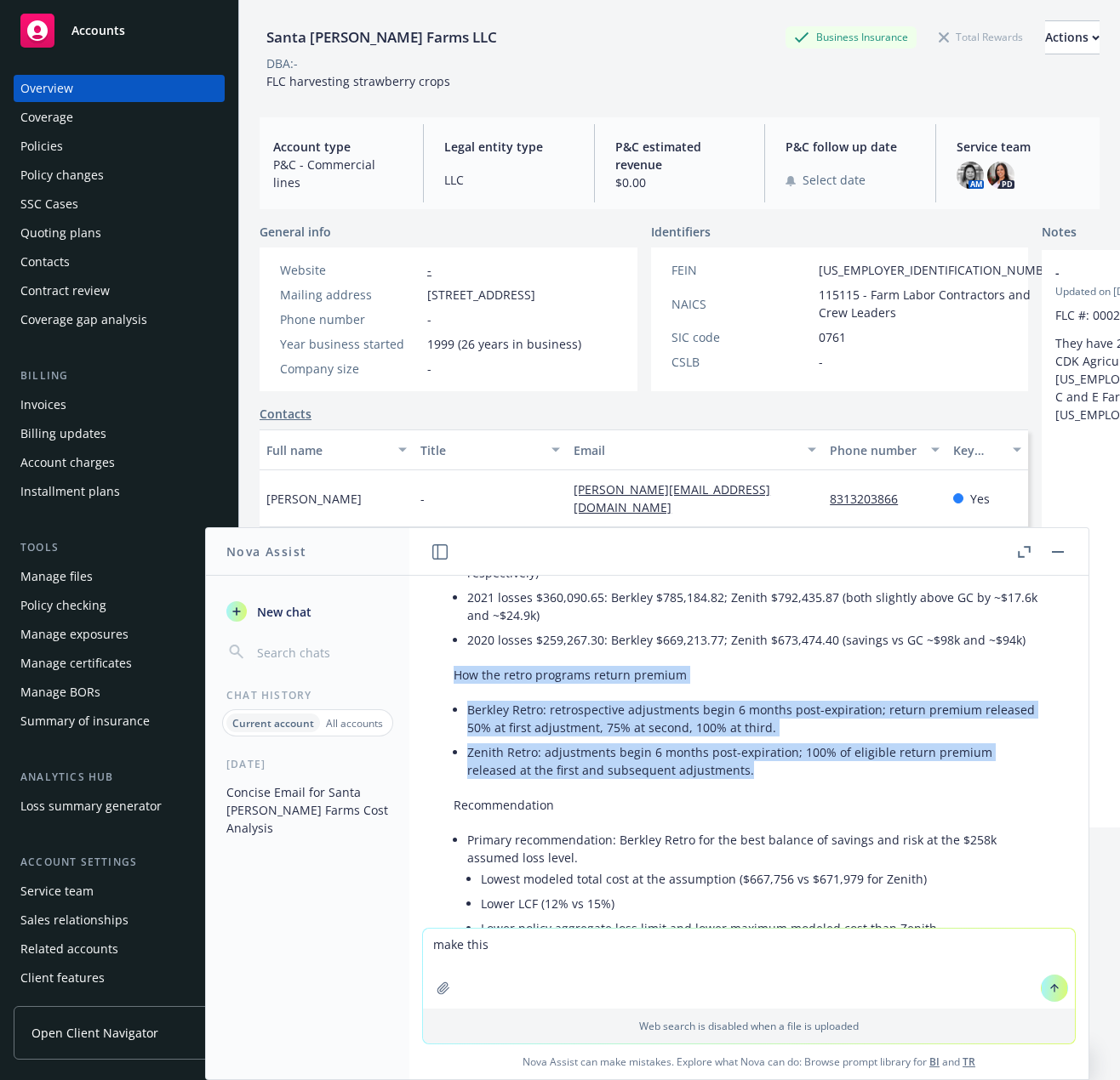
drag, startPoint x: 750, startPoint y: 770, endPoint x: 428, endPoint y: 675, distance: 335.7
click at [428, 675] on div "Subject: Santa [PERSON_NAME] Farms — Workers’ Comp Cost Analysis Ahead of [DATE…" at bounding box center [749, 394] width 652 height 1780
copy div "How the retro programs return premium Berkley Retro: retrospective adjustments …"
click at [747, 860] on li "Primary recommendation: Berkley Retro for the best balance of savings and risk …" at bounding box center [755, 885] width 577 height 116
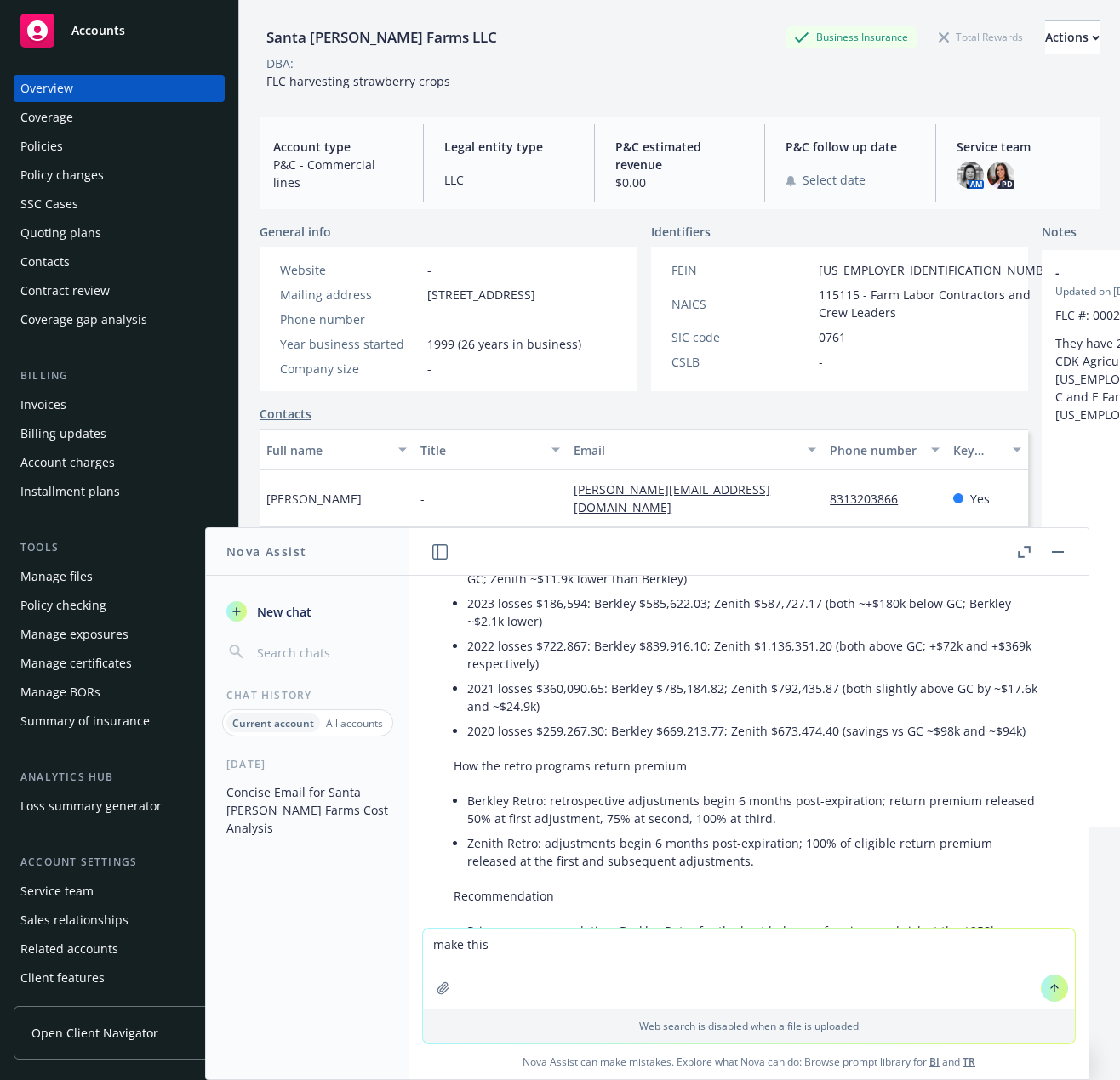
scroll to position [1191, 0]
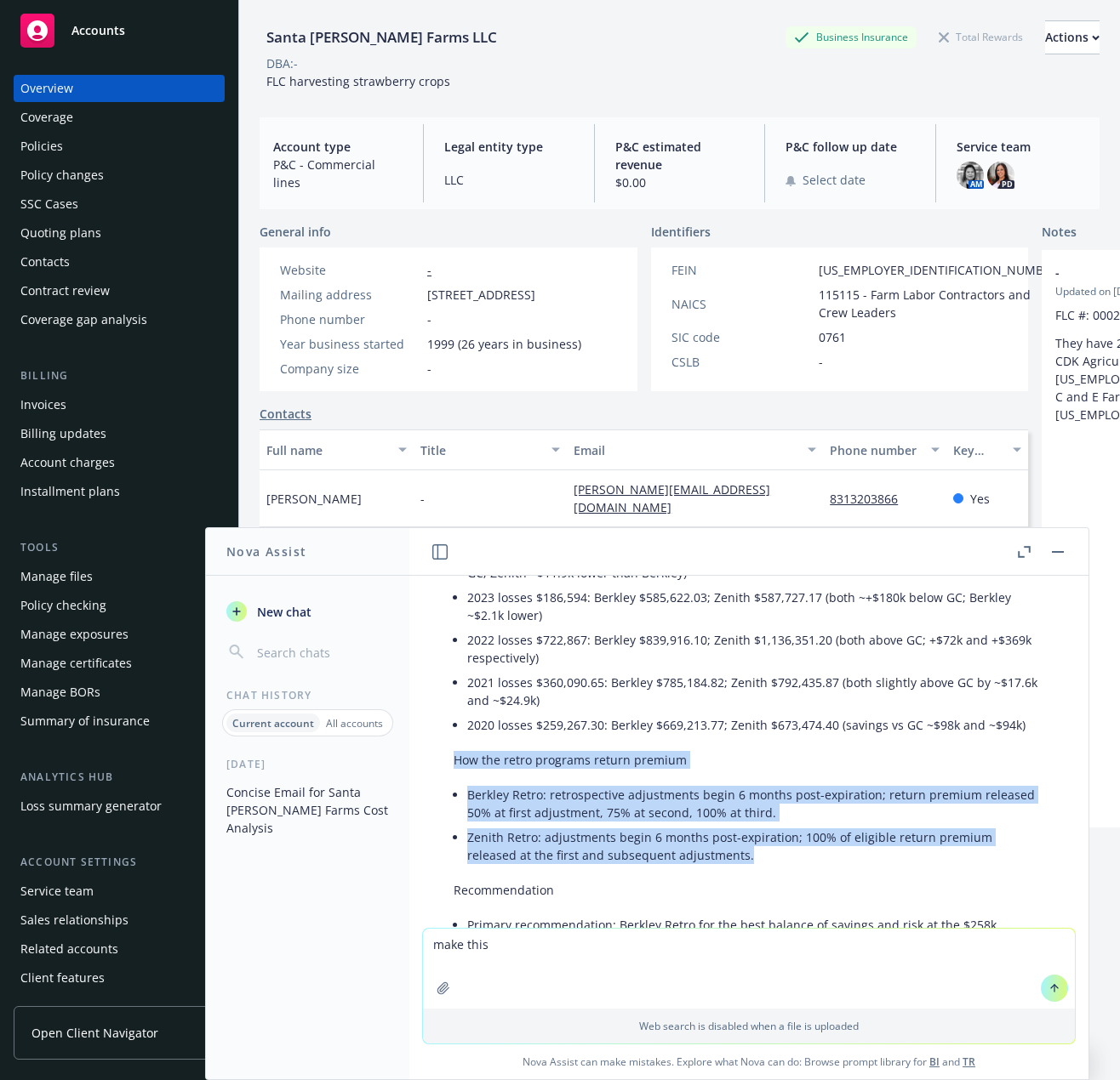
drag, startPoint x: 736, startPoint y: 857, endPoint x: 421, endPoint y: 768, distance: 327.3
click at [421, 768] on div "xlsx 2025 WC Cost Comparison v2.xlsx I am presenting this new business deal and…" at bounding box center [749, 751] width 679 height 352
copy div "How the retro programs return premium Berkley Retro: retrospective adjustments …"
click at [775, 873] on div "Subject: Santa [PERSON_NAME] Farms — Workers’ Comp Cost Analysis Ahead of [DATE…" at bounding box center [749, 464] width 625 height 1750
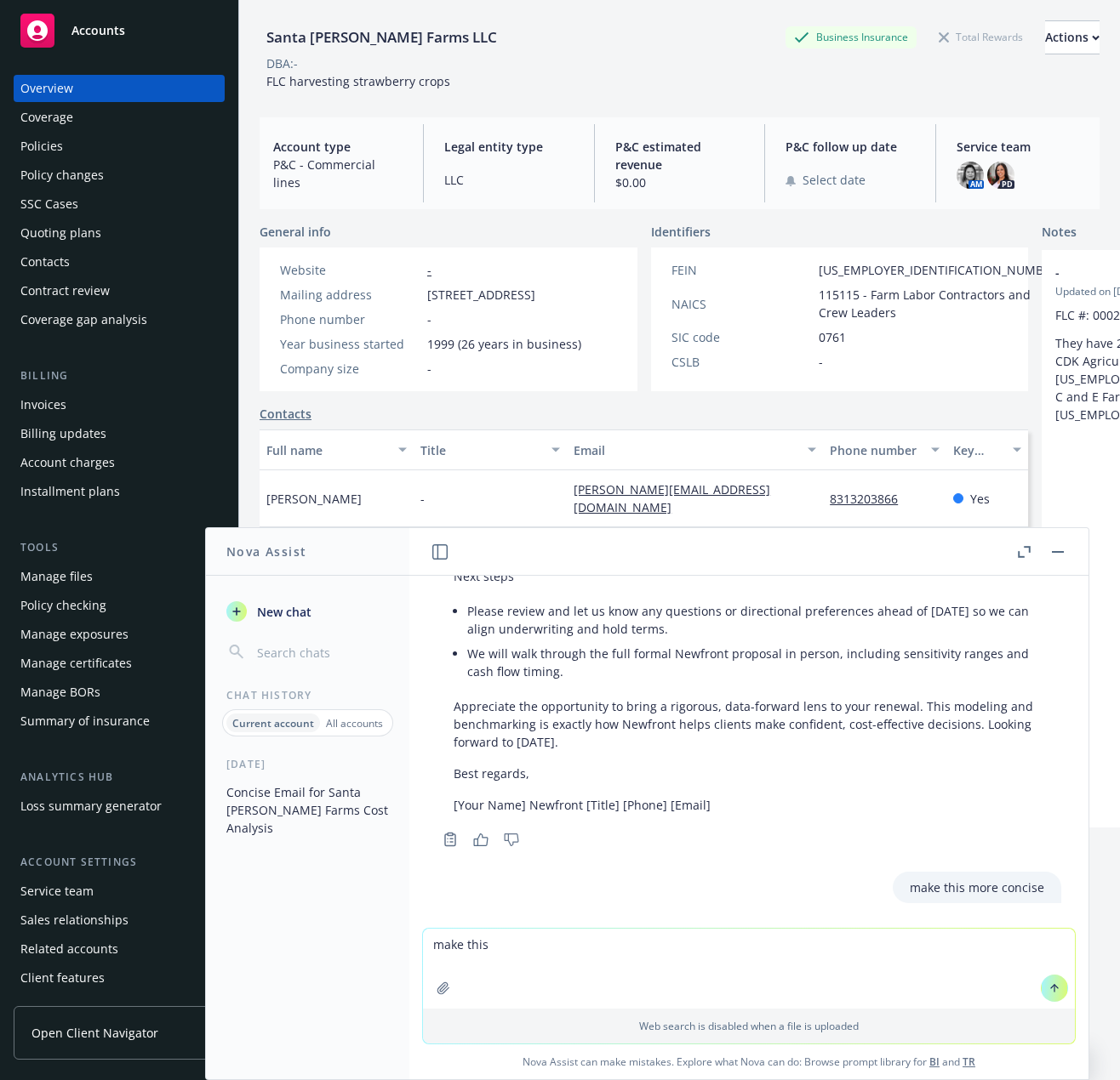
scroll to position [1701, 0]
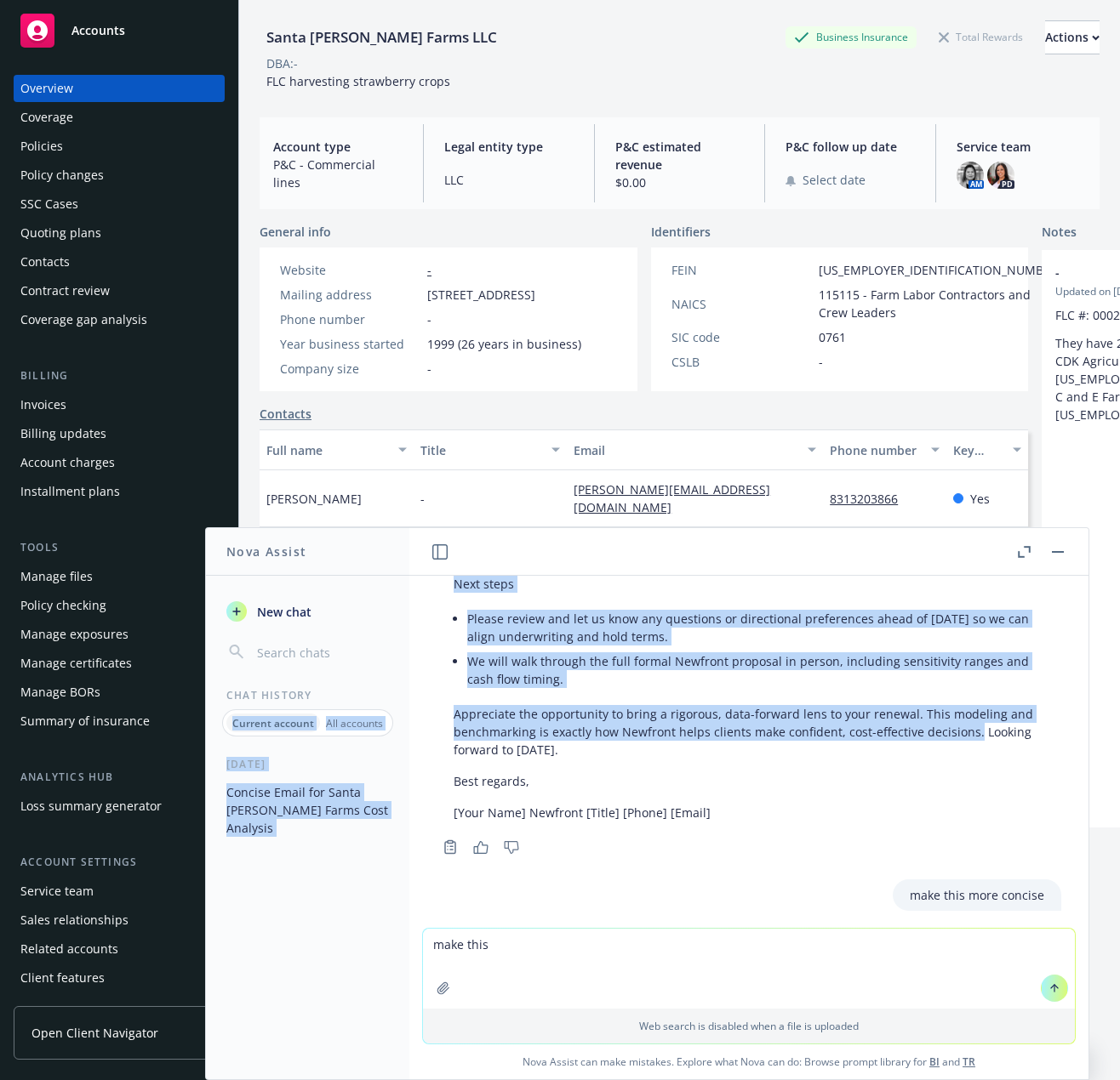
drag, startPoint x: 969, startPoint y: 733, endPoint x: 394, endPoint y: 702, distance: 575.8
click at [408, 702] on div "Nova Assist New chat Chat History Current account All accounts [DATE] Concise E…" at bounding box center [749, 803] width 681 height 553
click at [655, 731] on p "Appreciate the opportunity to bring a rigorous, data-forward lens to your renew…" at bounding box center [749, 731] width 591 height 54
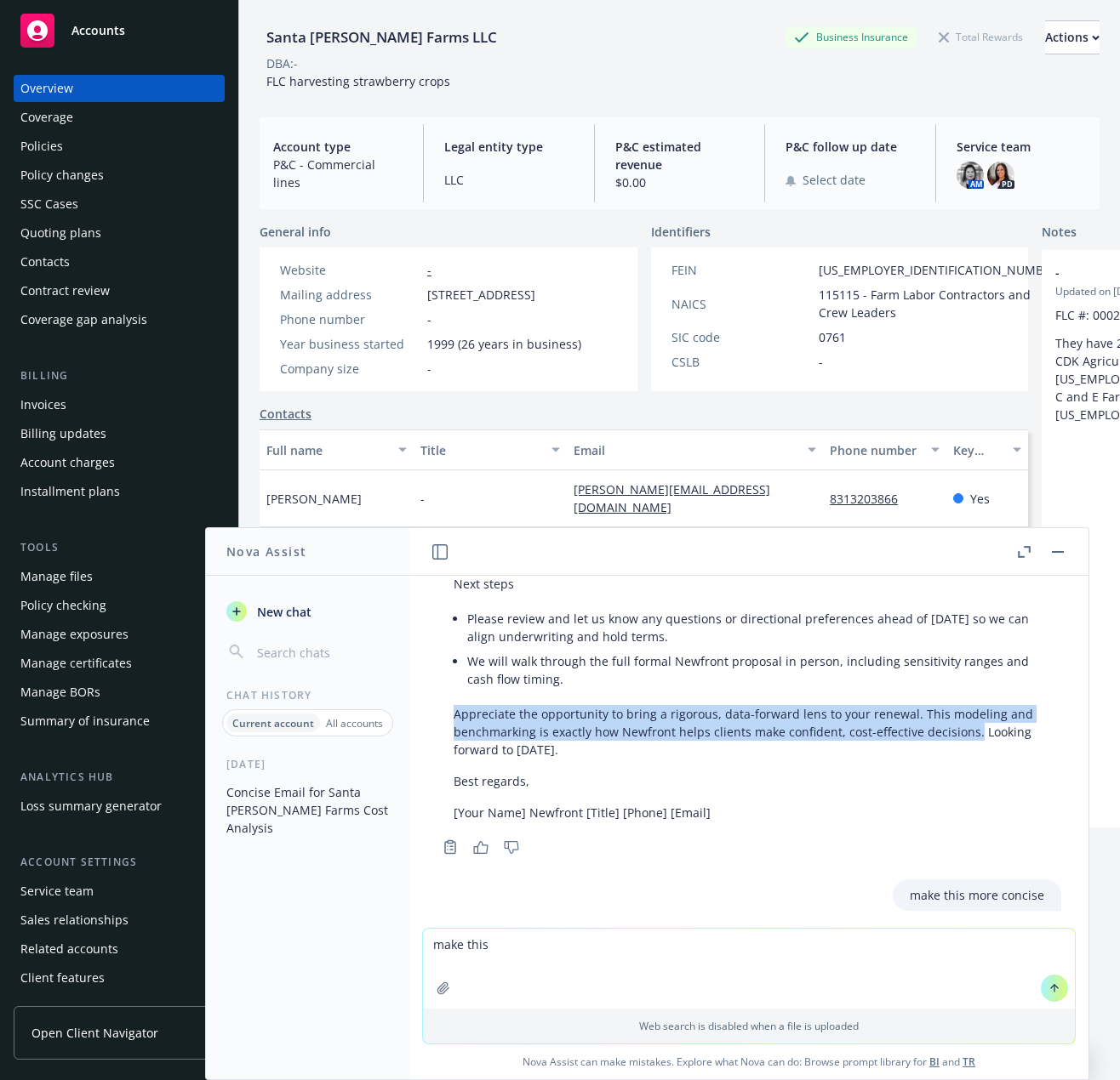
drag, startPoint x: 969, startPoint y: 731, endPoint x: 440, endPoint y: 701, distance: 529.8
copy p "Appreciate the opportunity to bring a rigorous, data-forward lens to your renew…"
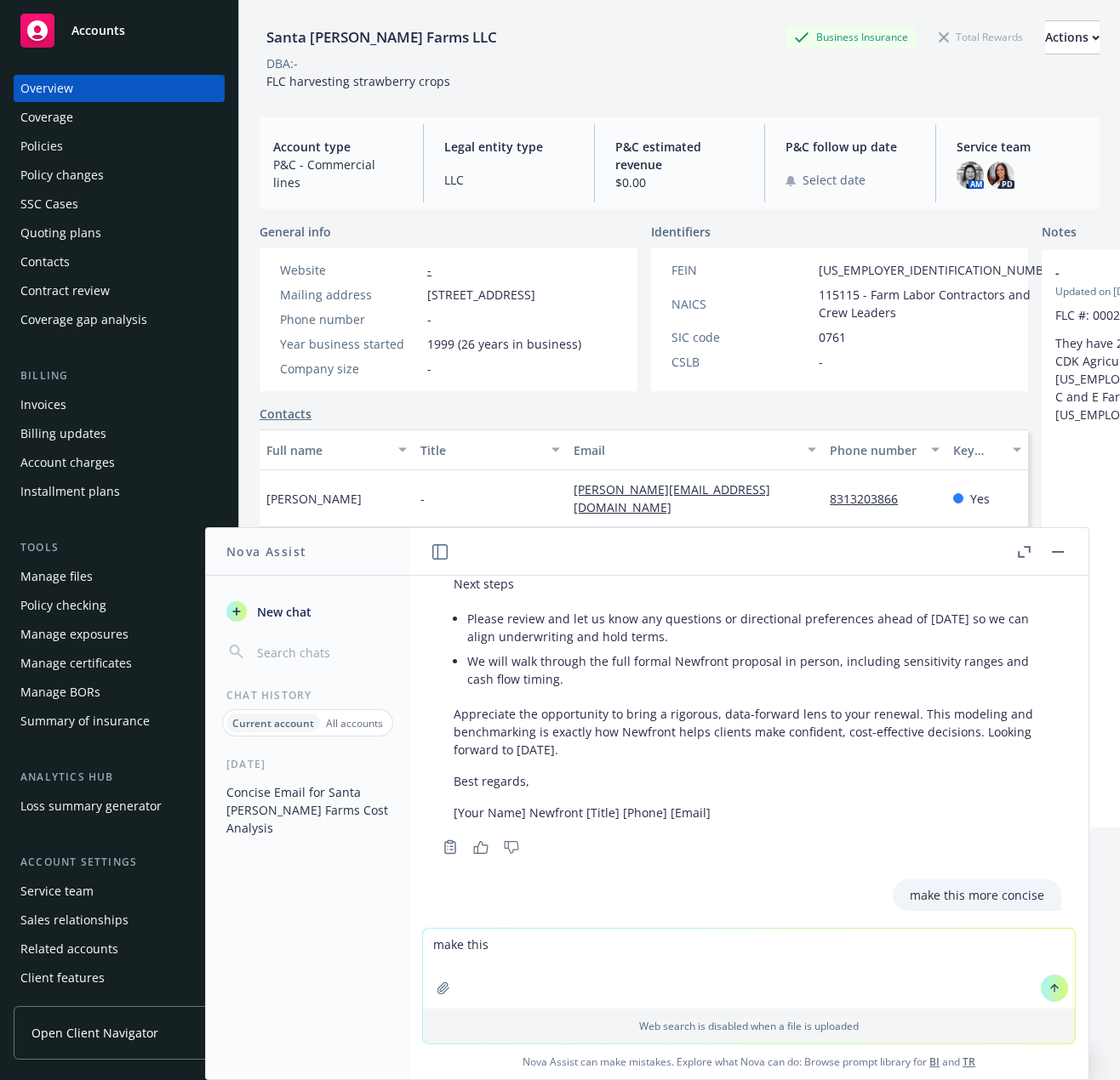
click at [508, 959] on textarea "make this" at bounding box center [749, 969] width 652 height 80
drag, startPoint x: 439, startPoint y: 945, endPoint x: 288, endPoint y: 942, distance: 151.0
click at [408, 941] on div "Nova Assist New chat Chat History Current account All accounts [DATE] Concise E…" at bounding box center [749, 803] width 681 height 553
type textarea "h"
paste textarea "Appreciate the opportunity to bring a rigorous, data-forward lens to your renew…"
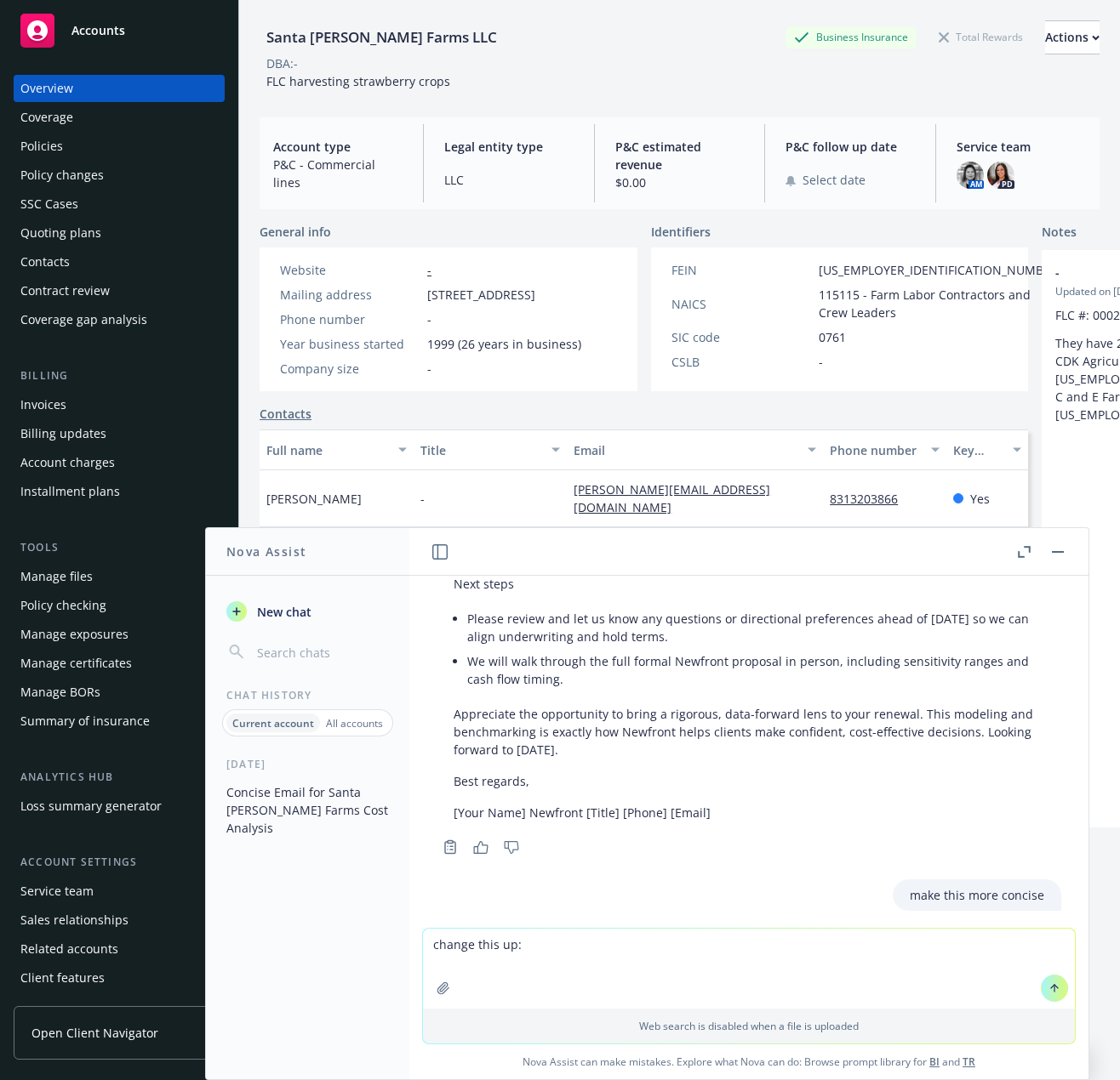
type textarea "change this up: Appreciate the opportunity to bring a rigorous, data-forward le…"
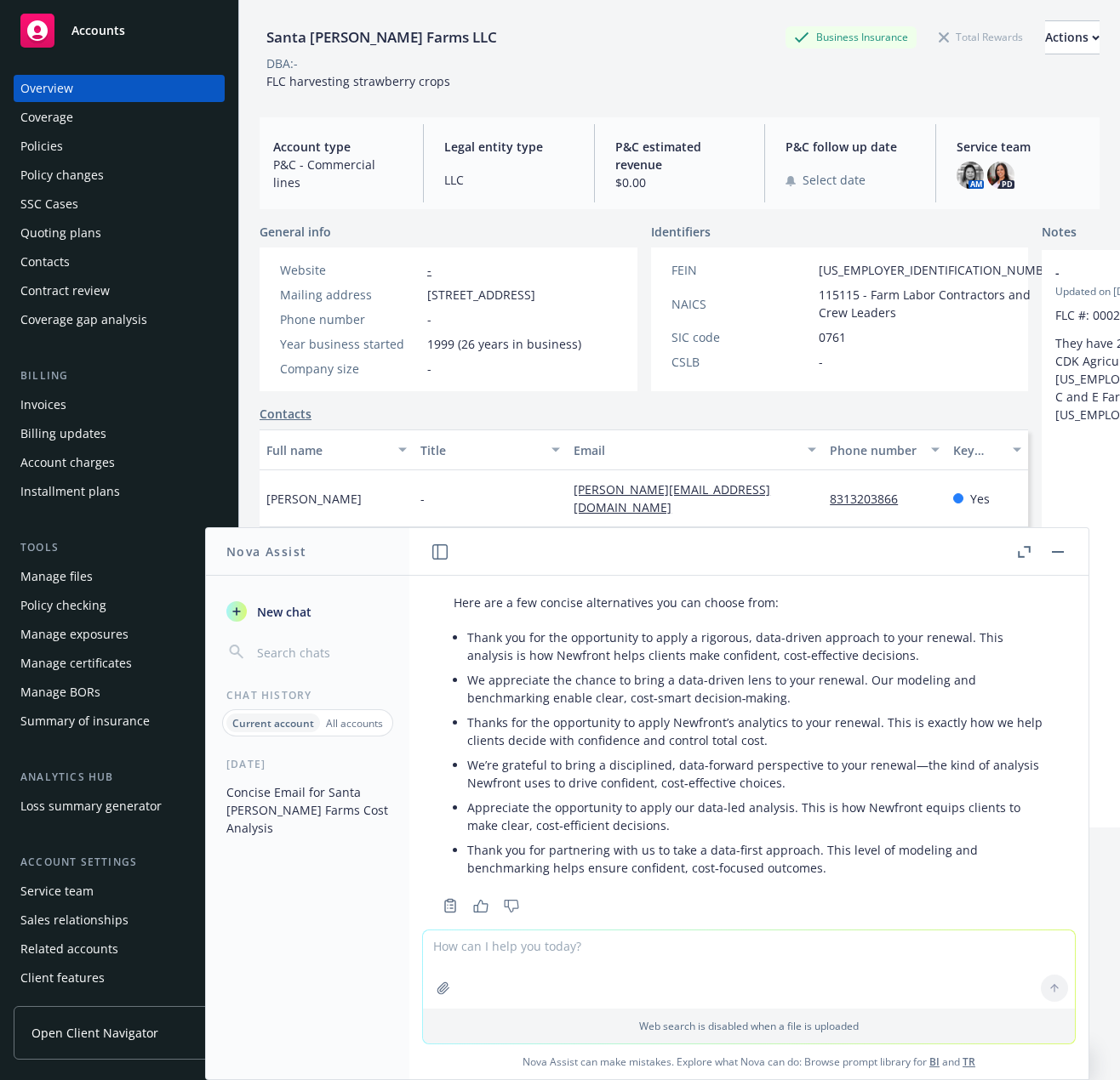
scroll to position [3024, 0]
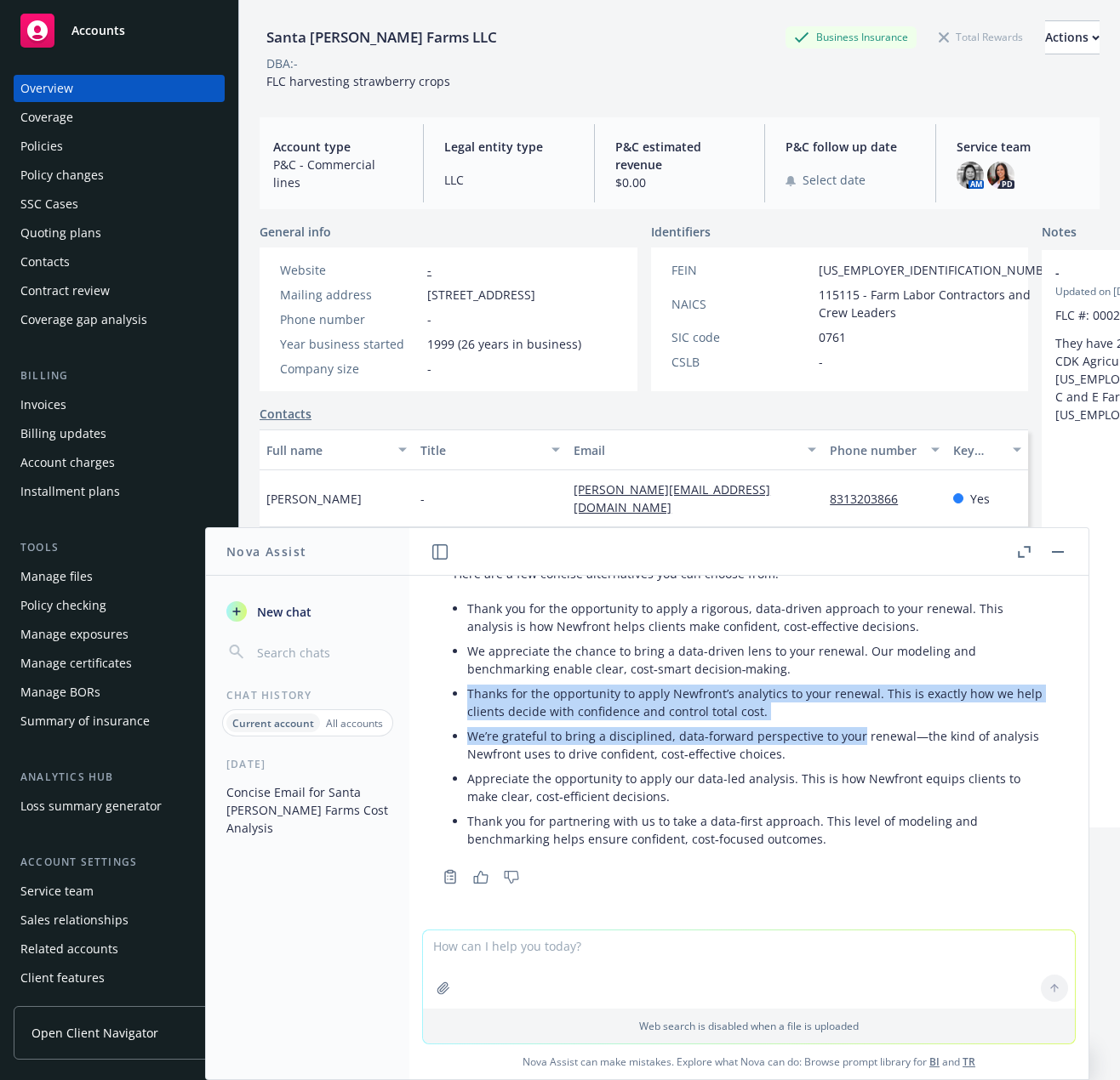
drag, startPoint x: 477, startPoint y: 692, endPoint x: 853, endPoint y: 724, distance: 377.4
click at [853, 724] on ul "Thank you for the opportunity to apply a rigorous, data-driven approach to your…" at bounding box center [755, 724] width 577 height 255
click at [848, 715] on li "Thanks for the opportunity to apply Newfront’s analytics to your renewal. This …" at bounding box center [755, 702] width 577 height 43
drag, startPoint x: 771, startPoint y: 713, endPoint x: 451, endPoint y: 694, distance: 320.6
click at [451, 694] on div "Here are a few concise alternatives you can choose from: Thank you for the oppo…" at bounding box center [749, 709] width 625 height 300
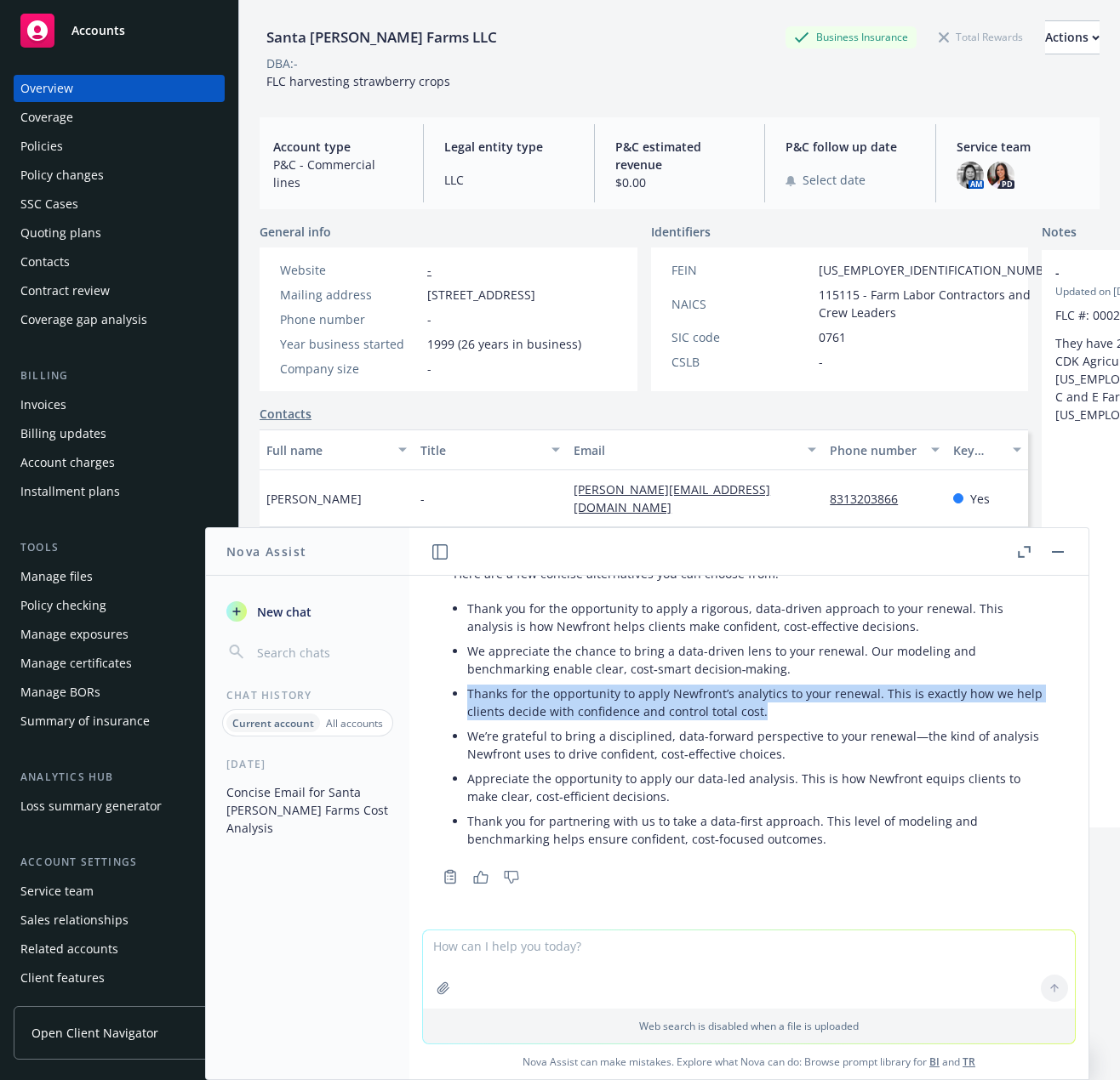
copy li "Thanks for the opportunity to apply Newfront’s analytics to your renewal. This …"
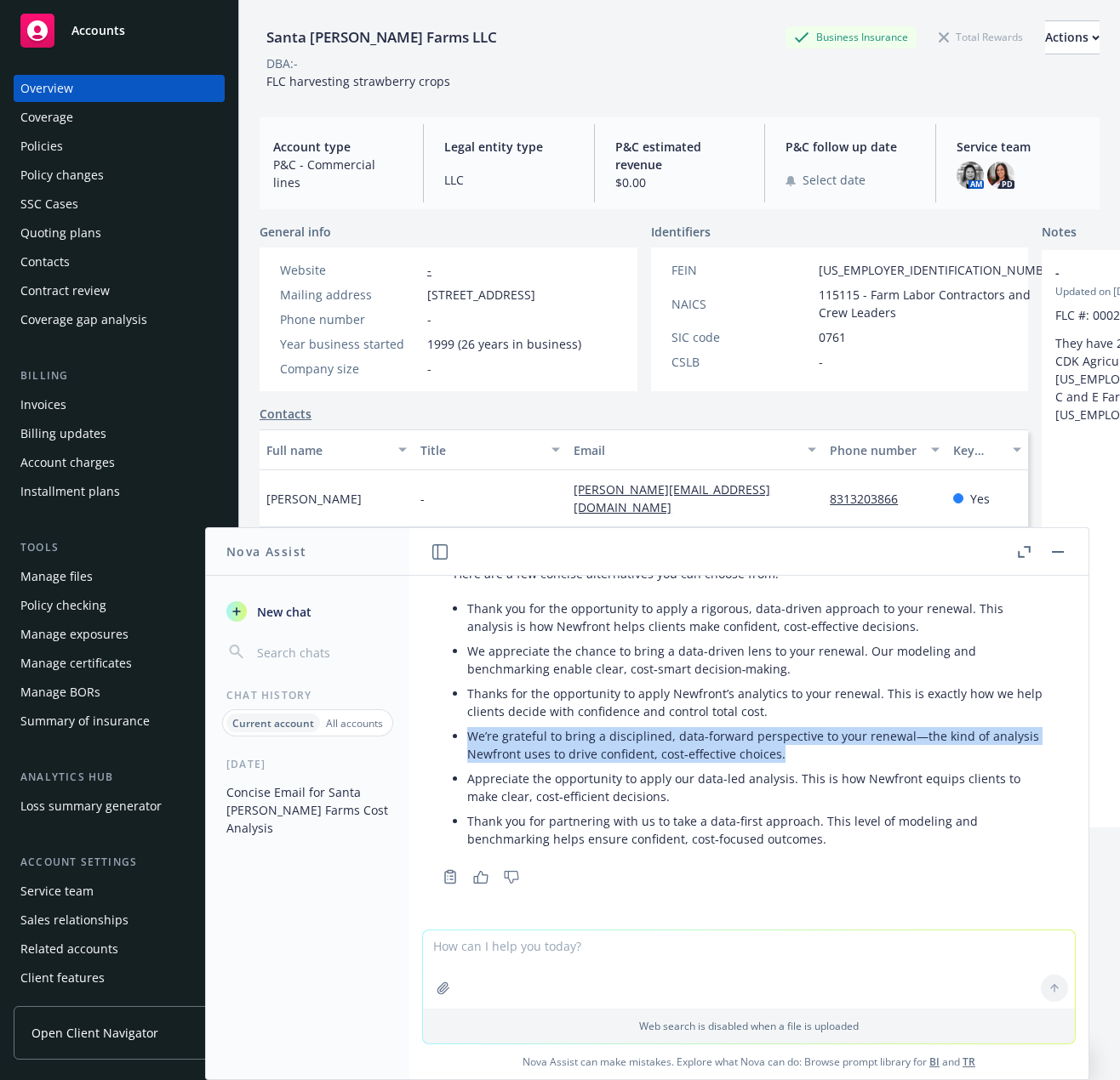
drag, startPoint x: 803, startPoint y: 759, endPoint x: 453, endPoint y: 737, distance: 350.7
click at [467, 737] on li "We’re grateful to bring a disciplined, data-forward perspective to your renewal…" at bounding box center [755, 745] width 577 height 43
copy li "We’re grateful to bring a disciplined, data-forward perspective to your renewal…"
drag, startPoint x: 750, startPoint y: 839, endPoint x: 762, endPoint y: 832, distance: 13.9
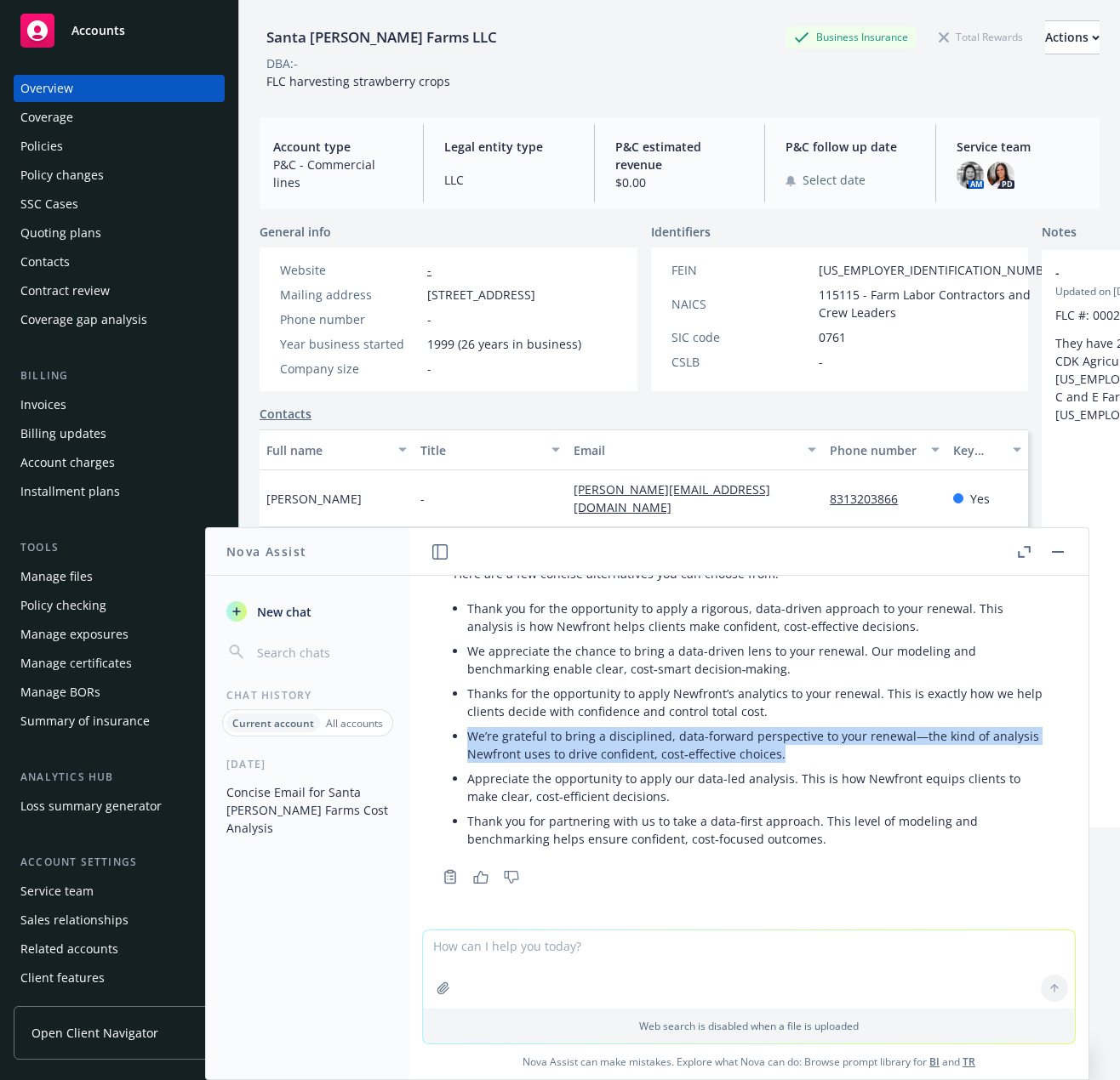
click at [752, 839] on li "Thank you for partnering with us to take a data-first approach. This level of m…" at bounding box center [755, 830] width 577 height 43
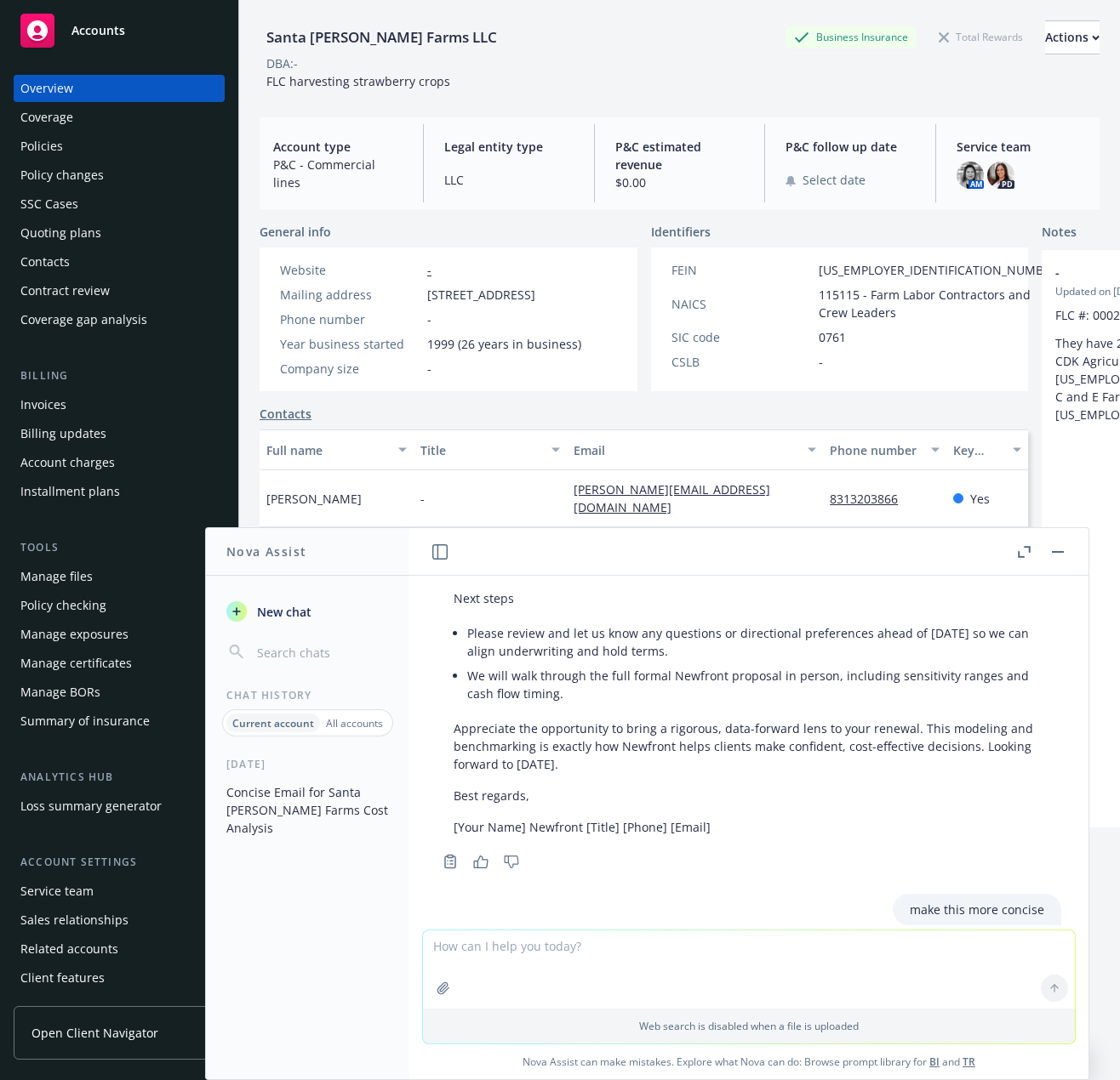
scroll to position [1677, 0]
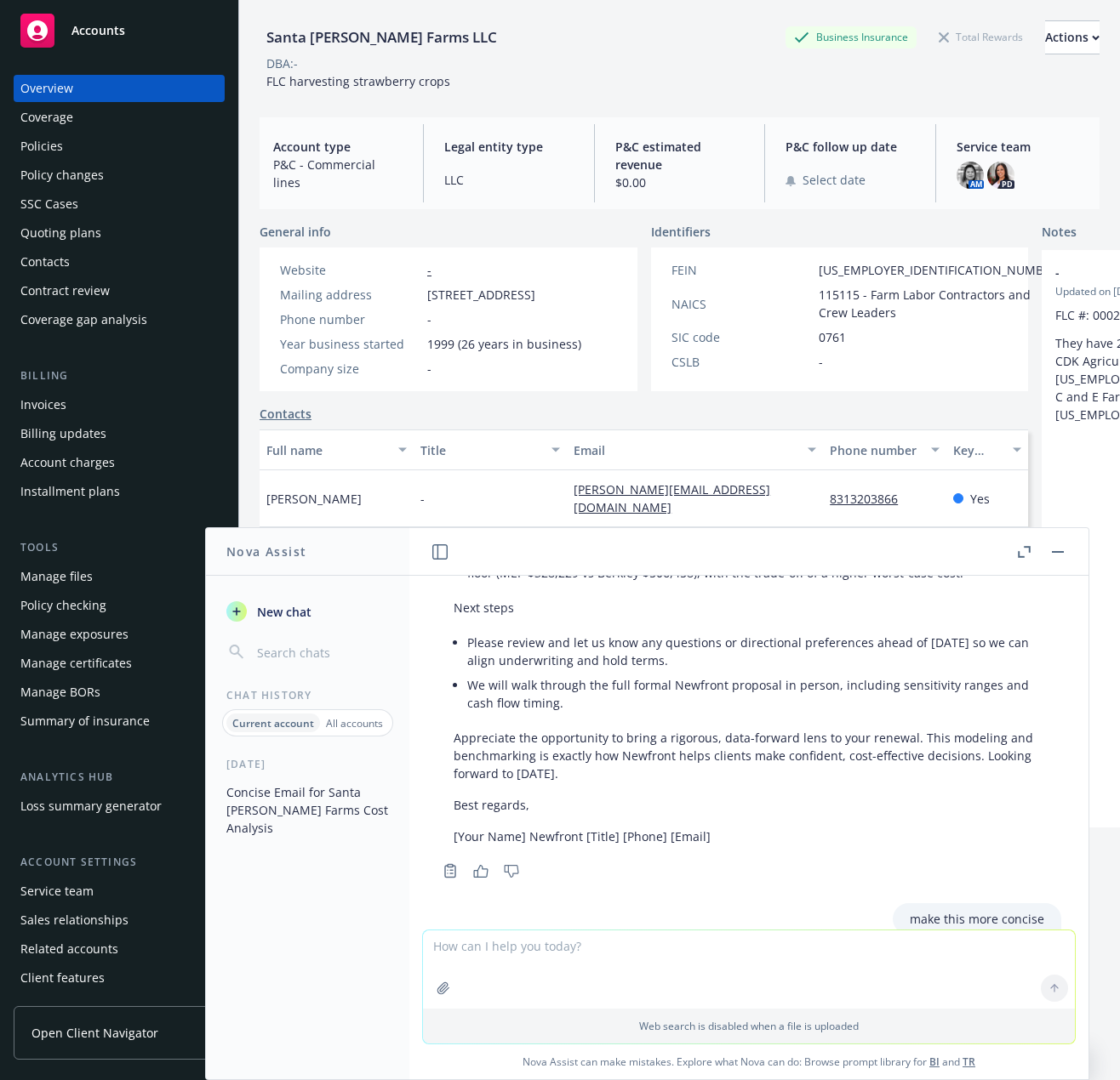
click at [1026, 551] on icon "button" at bounding box center [1025, 552] width 13 height 12
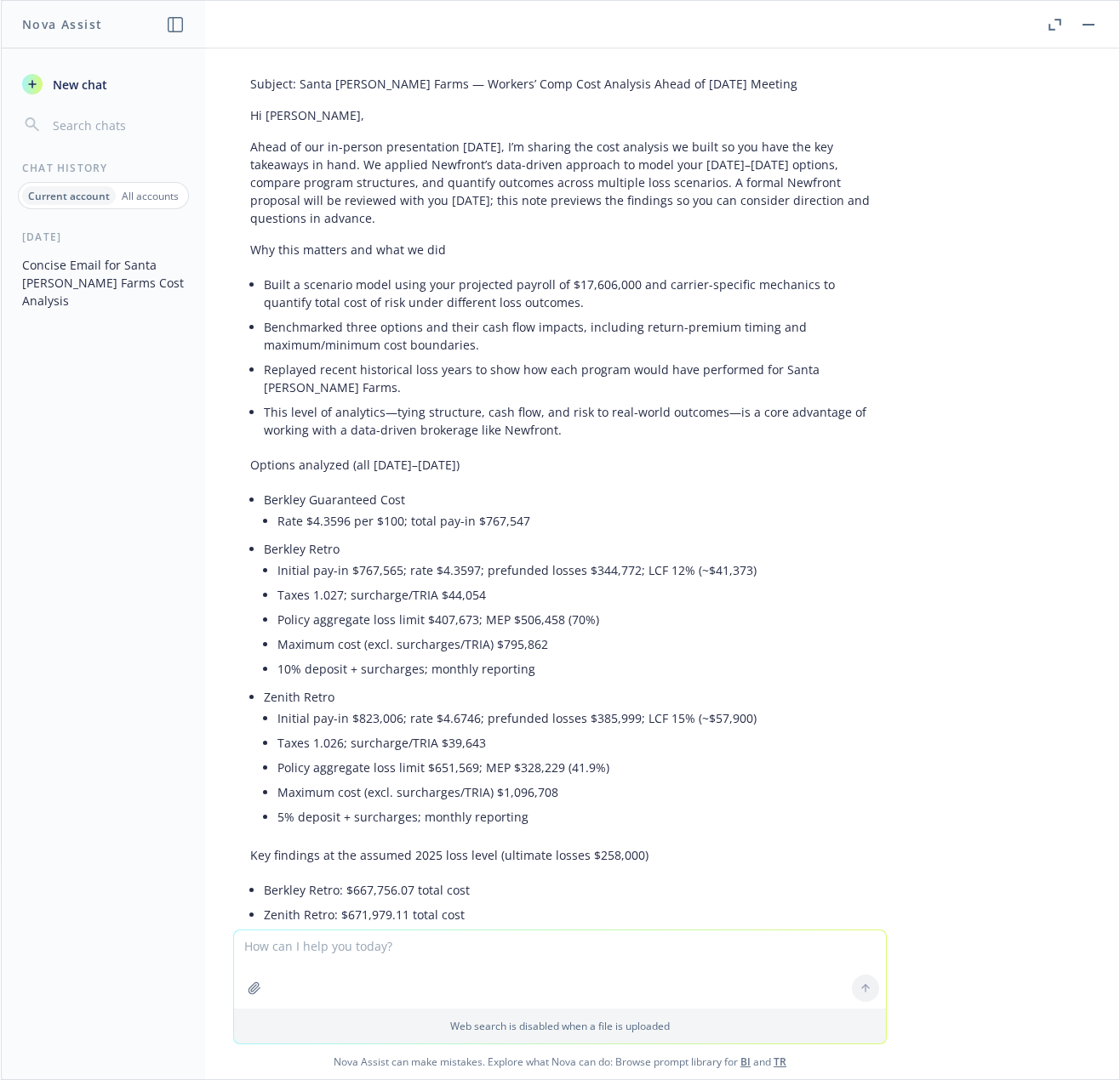
scroll to position [255, 0]
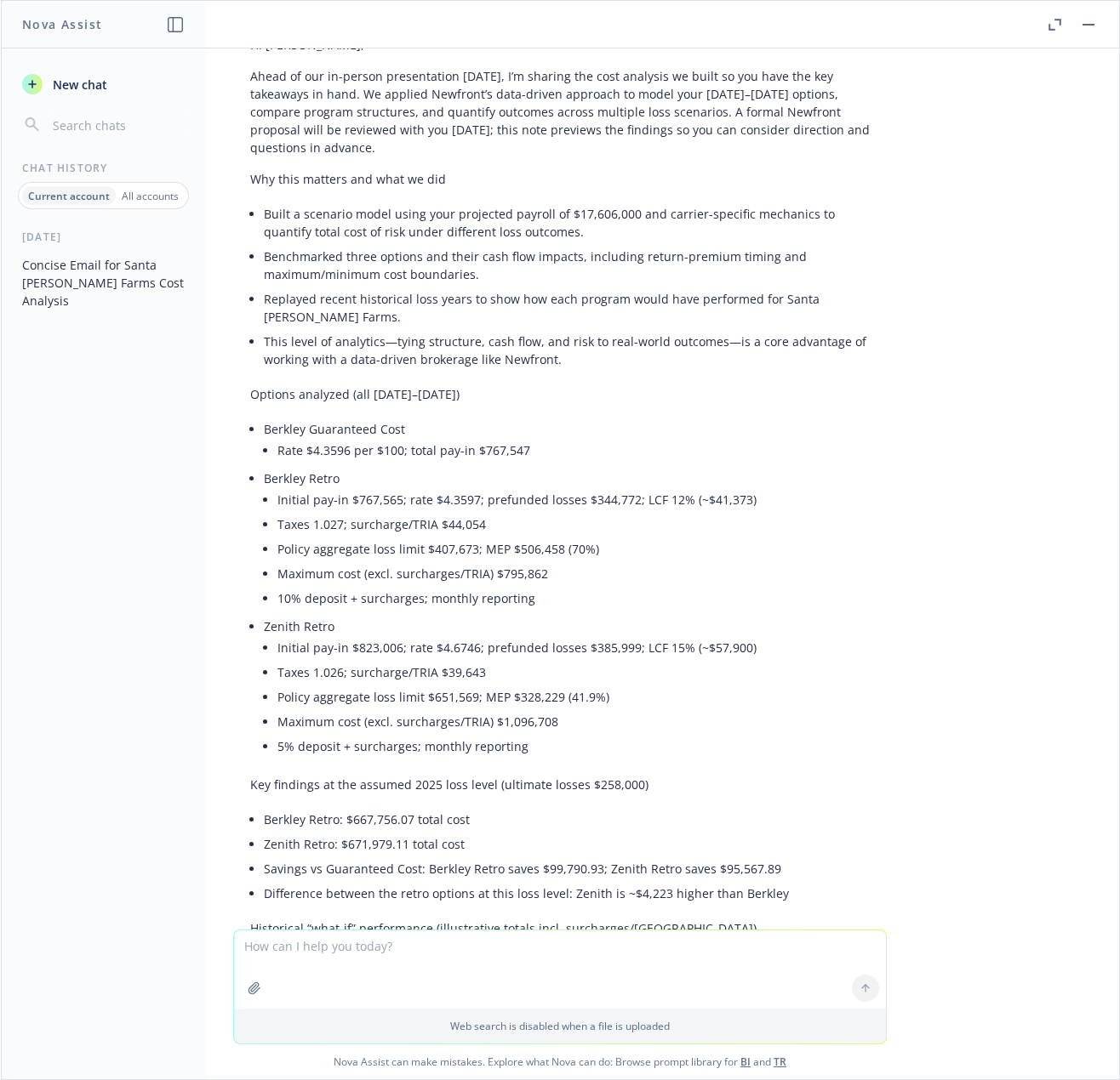
click at [885, 527] on div "Subject: Santa [PERSON_NAME] Farms — Workers’ Comp Cost Analysis Ahead of [DATE…" at bounding box center [560, 887] width 681 height 1780
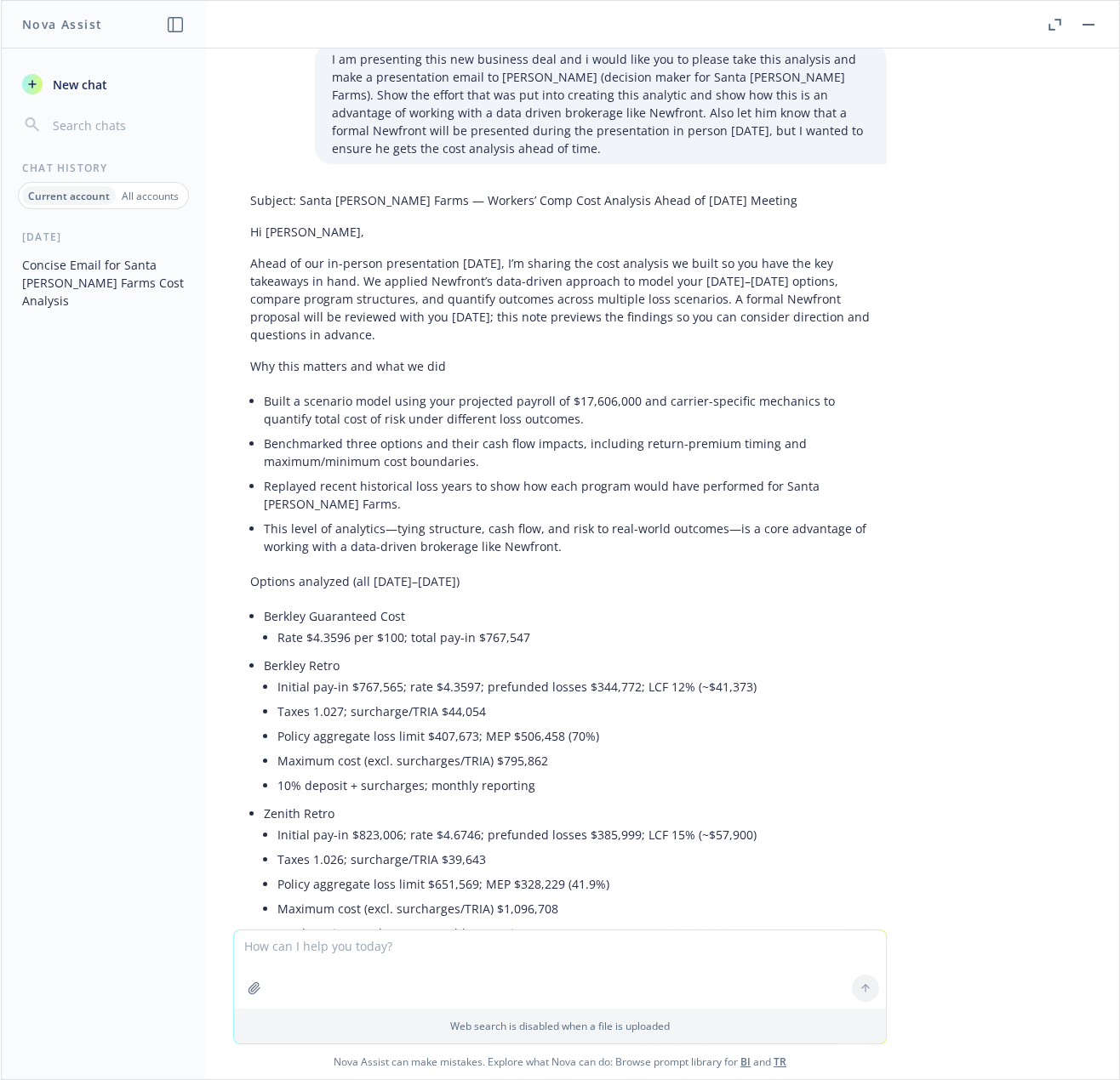
scroll to position [51, 0]
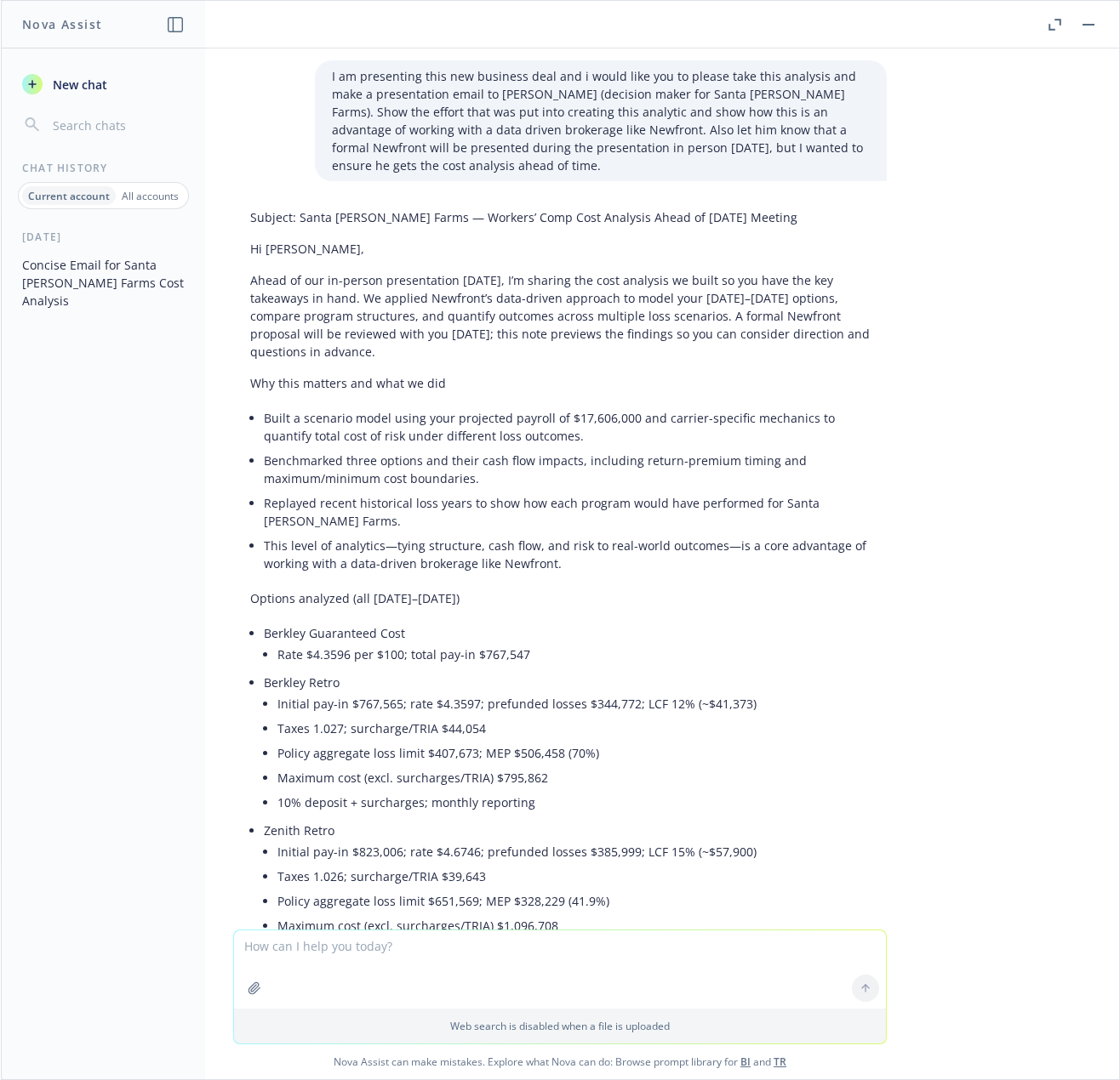
drag, startPoint x: 1097, startPoint y: 277, endPoint x: 472, endPoint y: 314, distance: 626.1
click at [472, 314] on div "Subject: Santa [PERSON_NAME] Farms — Workers’ Comp Cost Analysis Ahead of [DATE…" at bounding box center [560, 1076] width 653 height 1750
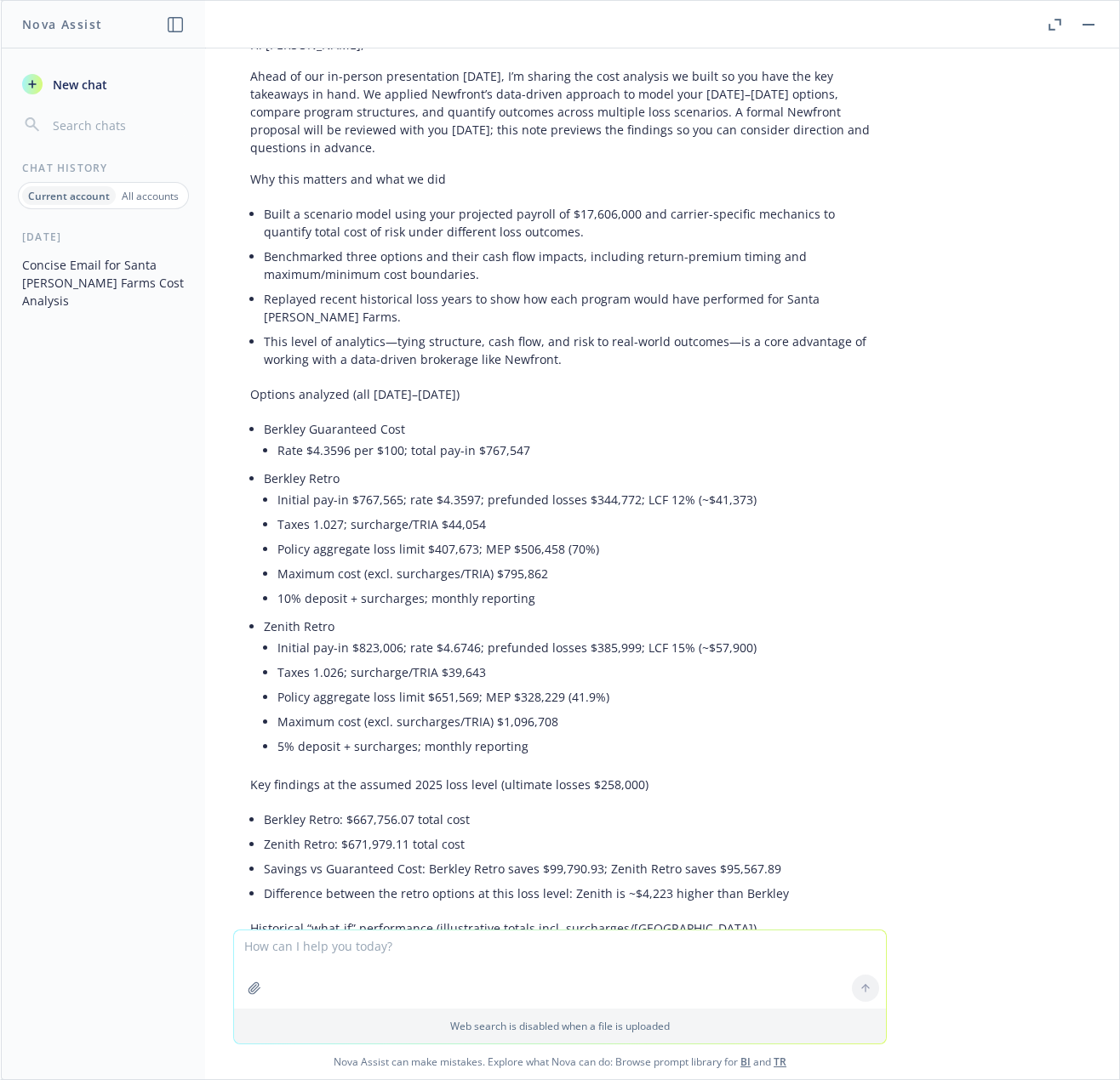
scroll to position [168, 0]
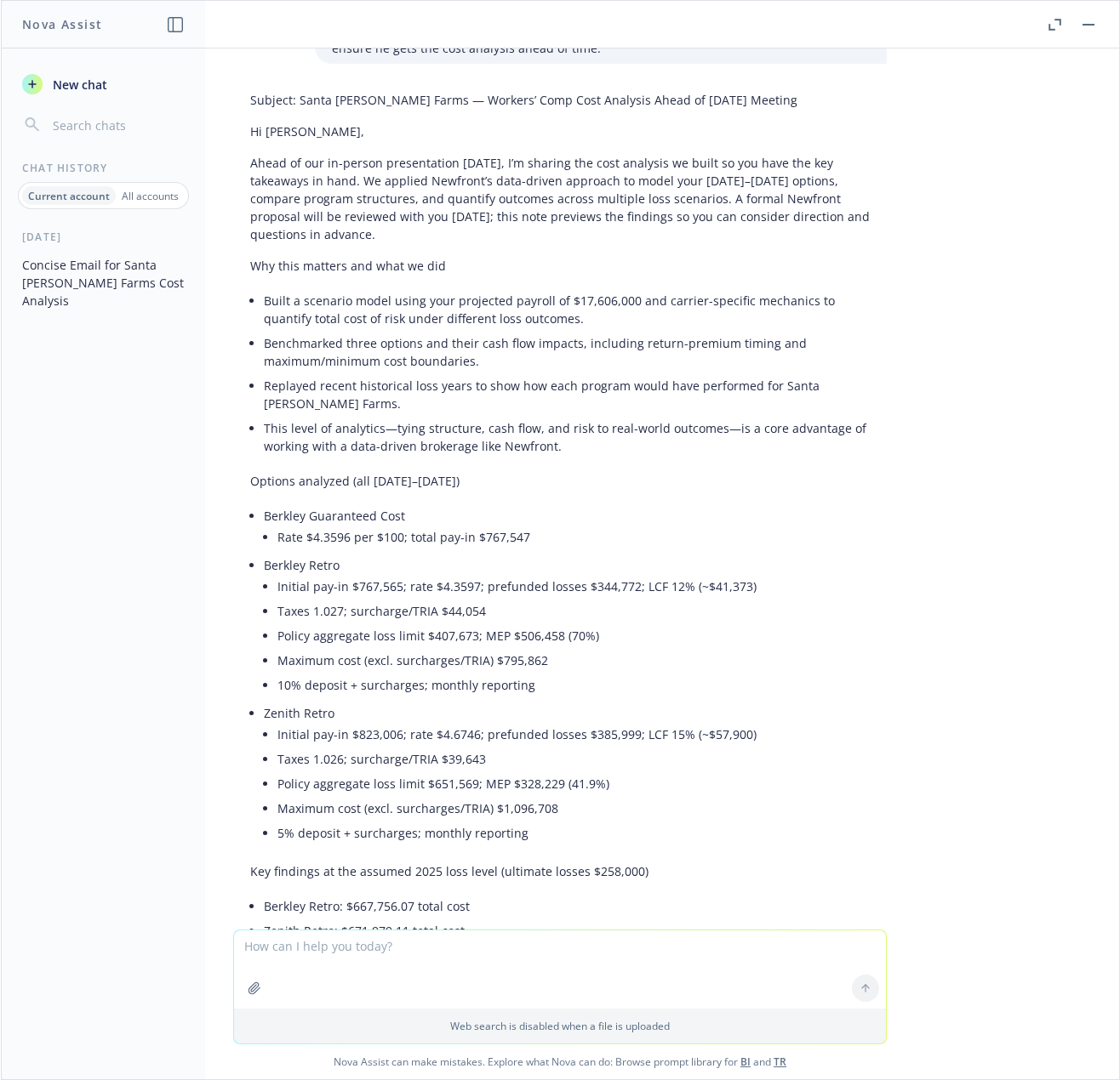
drag, startPoint x: 243, startPoint y: 163, endPoint x: 457, endPoint y: 243, distance: 228.5
click at [450, 234] on p "Ahead of our in-person presentation [DATE], I’m sharing the cost analysis we bu…" at bounding box center [560, 198] width 619 height 90
click at [466, 249] on div "Subject: Santa [PERSON_NAME] Farms — Workers’ Comp Cost Analysis Ahead of [DATE…" at bounding box center [560, 959] width 653 height 1750
drag, startPoint x: 458, startPoint y: 238, endPoint x: 239, endPoint y: 163, distance: 231.5
click at [250, 163] on p "Ahead of our in-person presentation [DATE], I’m sharing the cost analysis we bu…" at bounding box center [560, 198] width 619 height 90
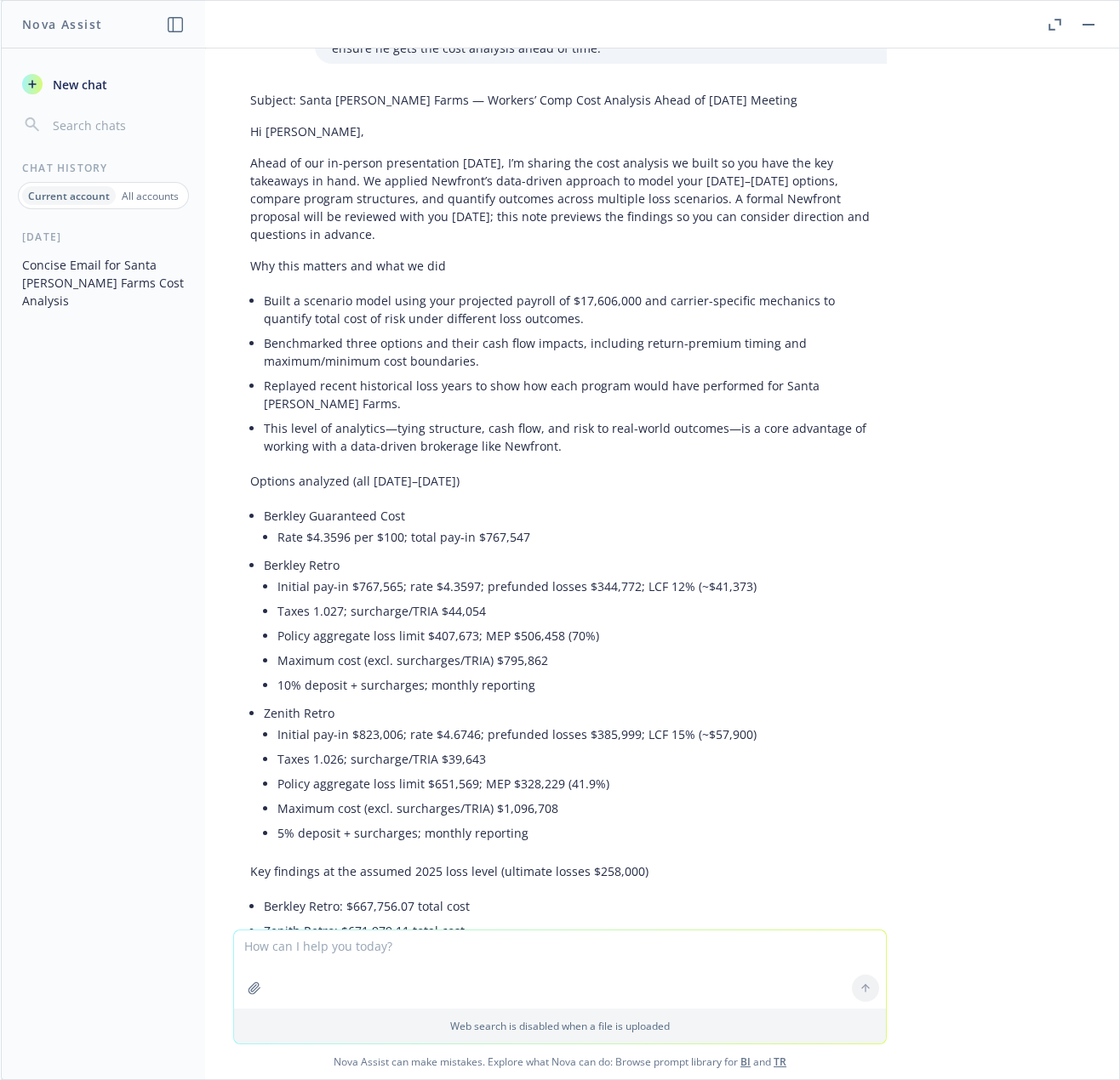
copy p "Ahead of our in-person presentation [DATE], I’m sharing the cost analysis we bu…"
drag, startPoint x: 729, startPoint y: 607, endPoint x: 865, endPoint y: 477, distance: 188.1
click at [729, 607] on li "Taxes 1.027; surcharge/TRIA $44,054" at bounding box center [573, 611] width 593 height 25
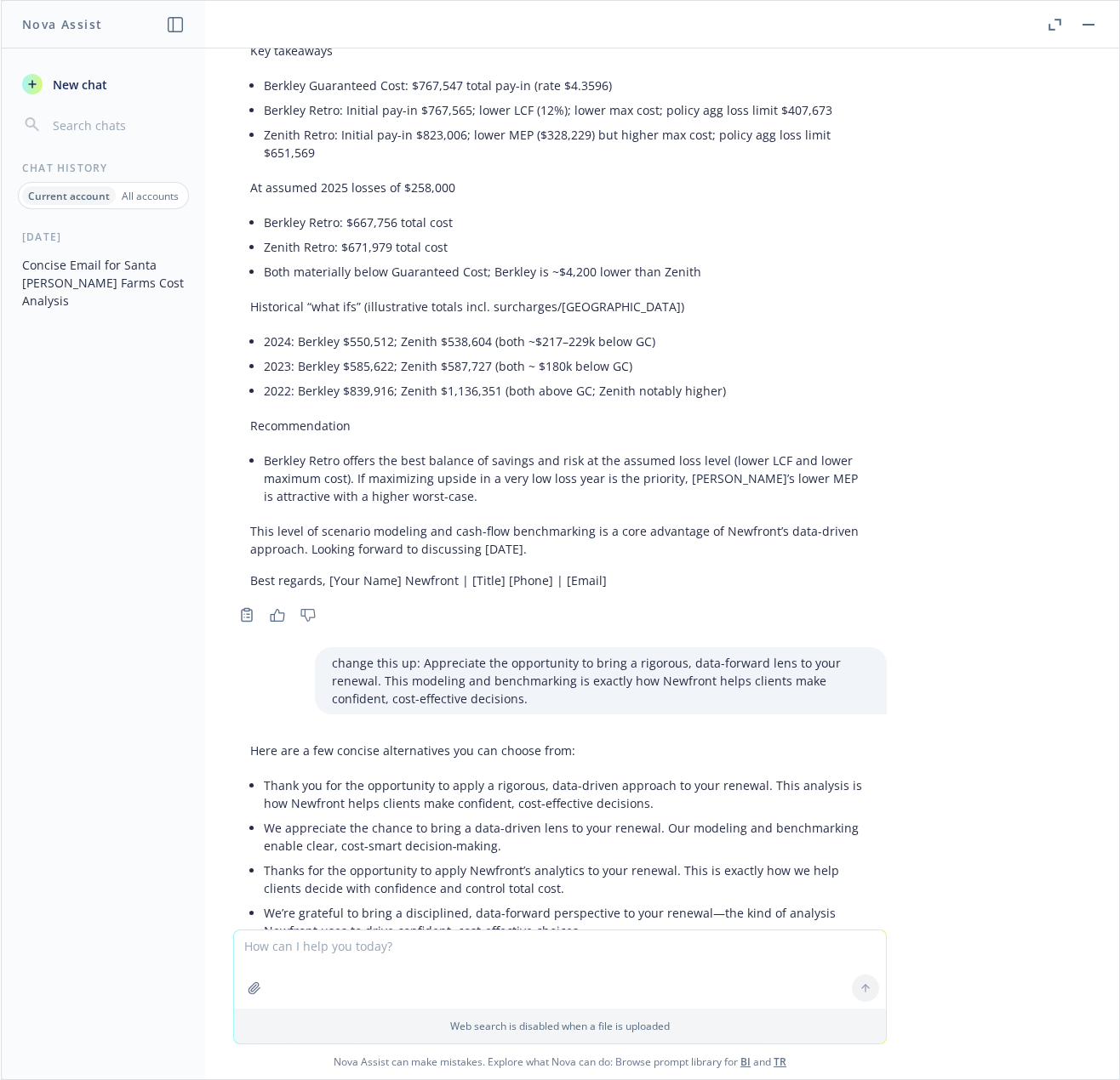
scroll to position [2460, 0]
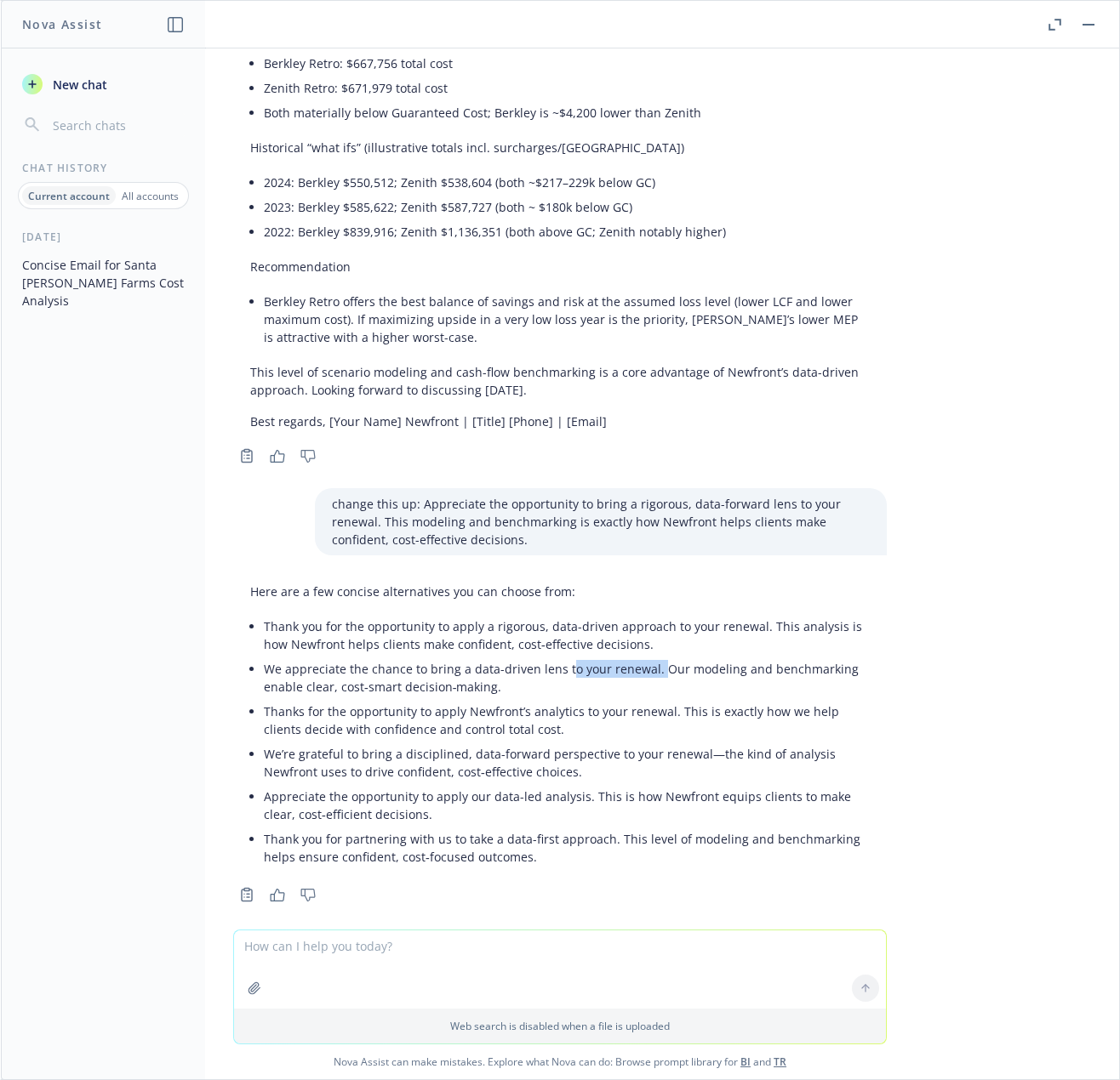
drag, startPoint x: 639, startPoint y: 649, endPoint x: 551, endPoint y: 649, distance: 88.0
click at [551, 657] on li "We appreciate the chance to bring a data-driven lens to your renewal. Our model…" at bounding box center [566, 677] width 606 height 43
click at [491, 720] on li "Thanks for the opportunity to apply Newfront’s analytics to your renewal. This …" at bounding box center [566, 720] width 606 height 43
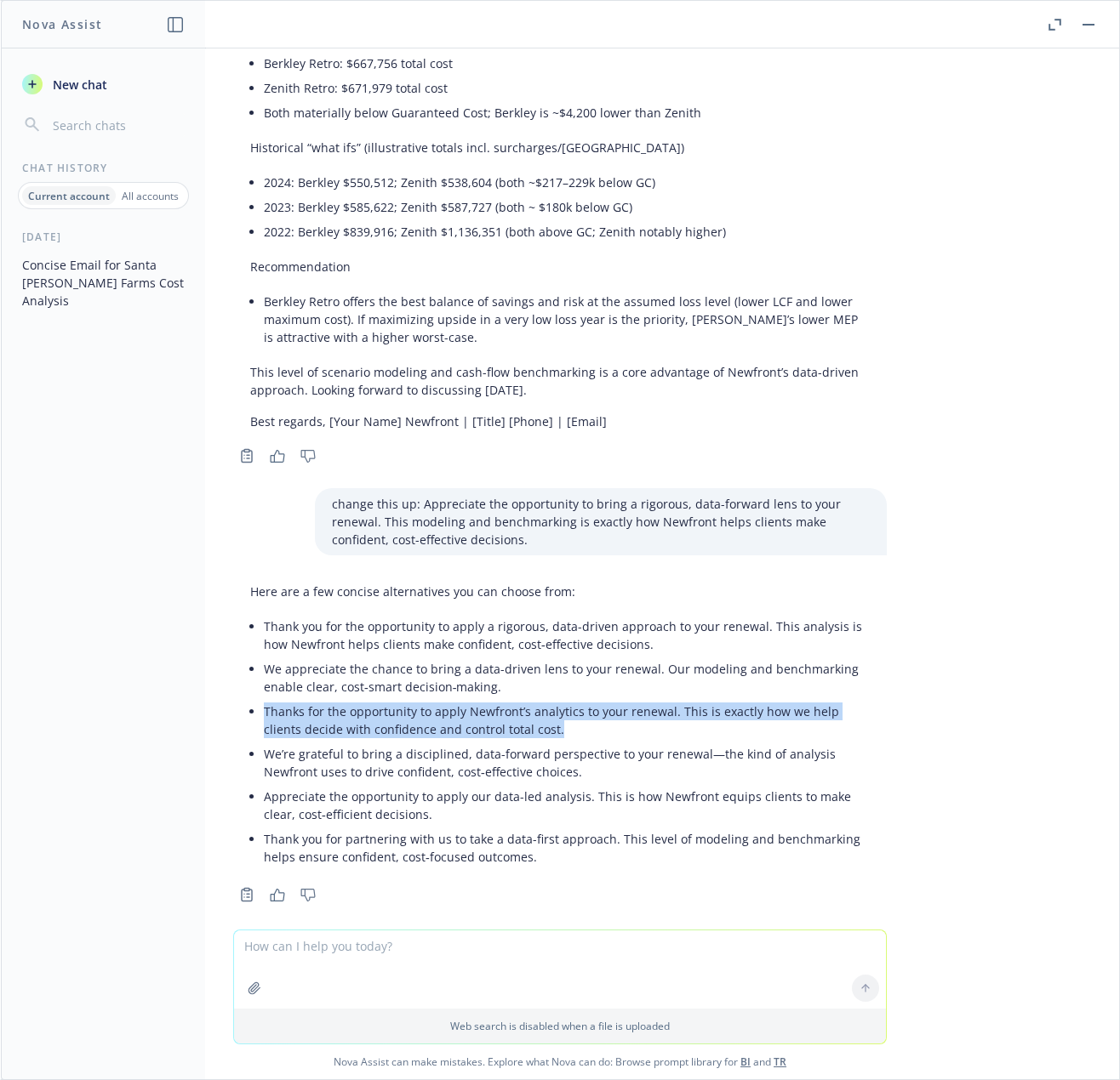
drag, startPoint x: 552, startPoint y: 703, endPoint x: 207, endPoint y: 687, distance: 345.4
click at [219, 687] on div "Here are a few concise alternatives you can choose from: Thank you for the oppo…" at bounding box center [560, 741] width 681 height 331
